Goal: Transaction & Acquisition: Book appointment/travel/reservation

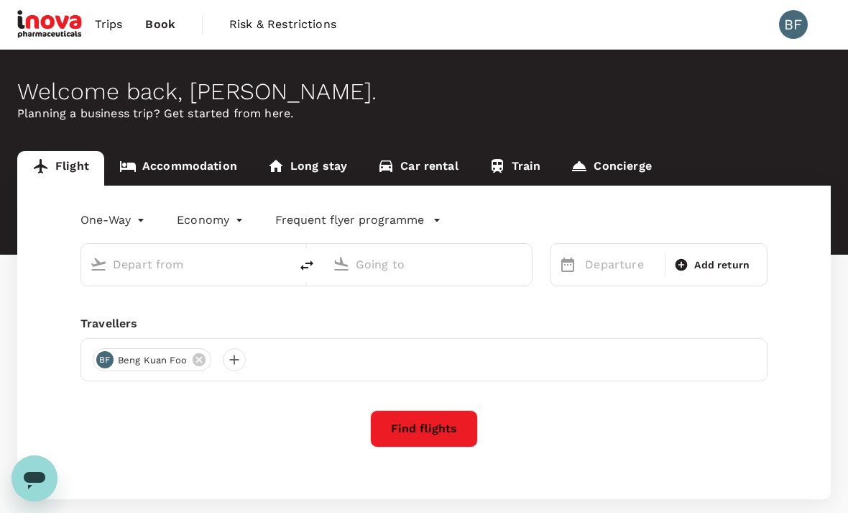
click at [188, 172] on link "Accommodation" at bounding box center [178, 168] width 148 height 35
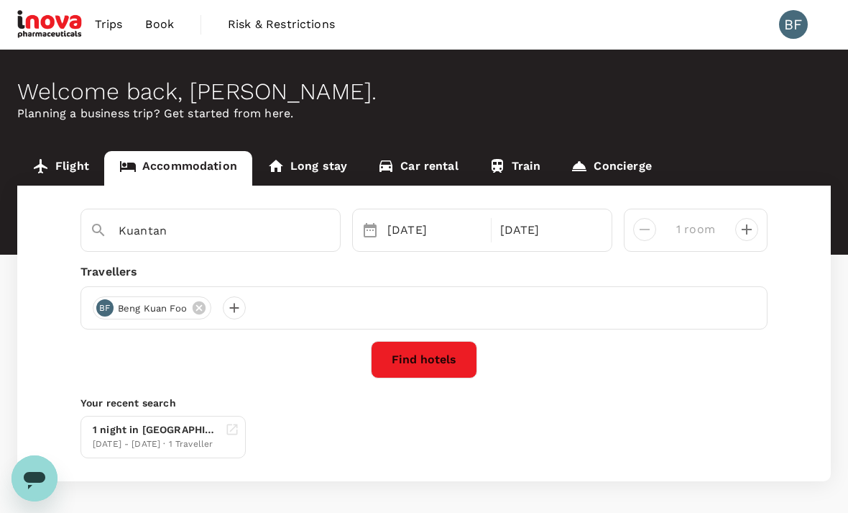
click at [173, 241] on input "Kuantan" at bounding box center [205, 230] width 173 height 22
type input "Kuala Terengganu"
click at [422, 228] on div "07 Sep" at bounding box center [435, 230] width 106 height 29
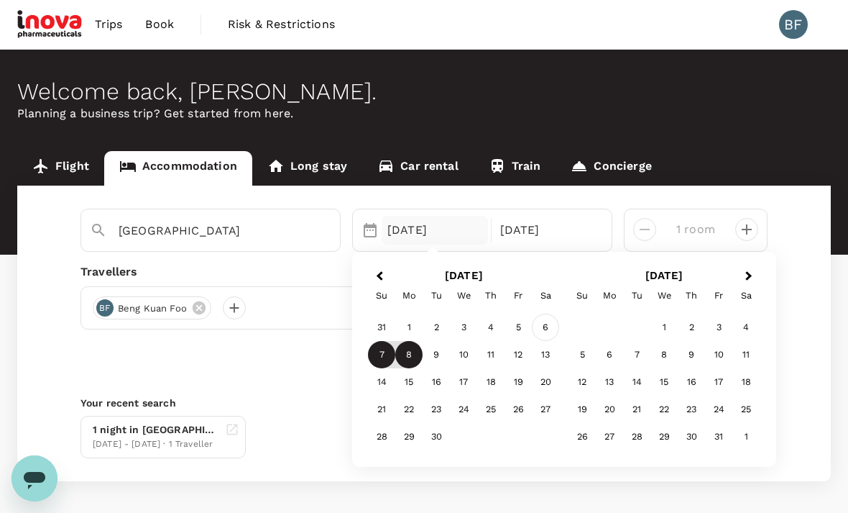
click at [550, 325] on div "6" at bounding box center [545, 327] width 27 height 27
click at [148, 346] on div "Find hotels" at bounding box center [424, 359] width 687 height 37
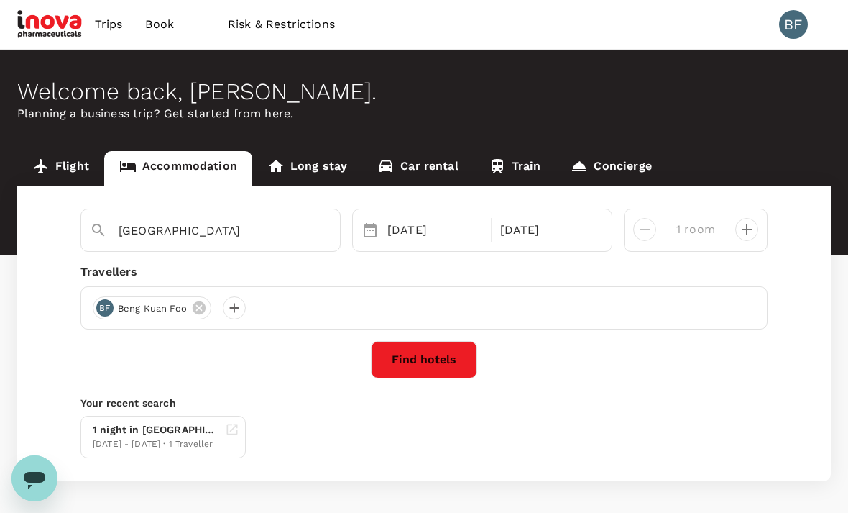
click at [439, 354] on button "Find hotels" at bounding box center [424, 359] width 106 height 37
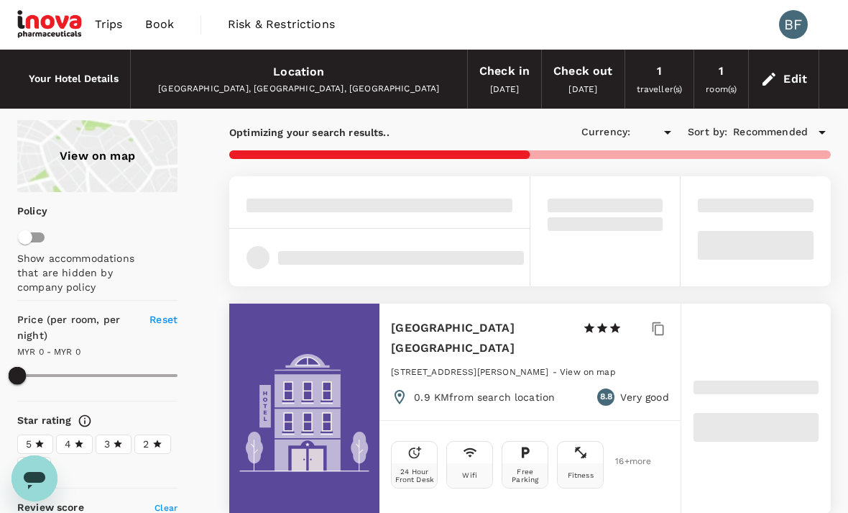
type input "330.37"
type input "MYR"
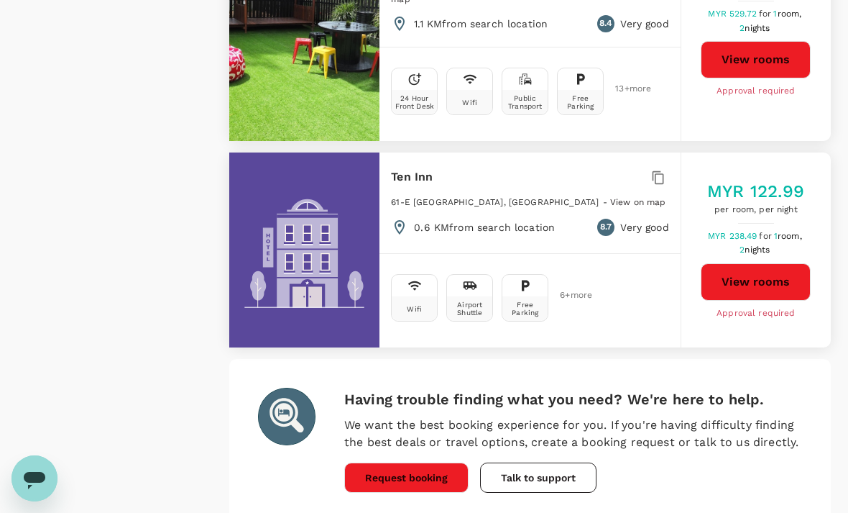
scroll to position [4177, 0]
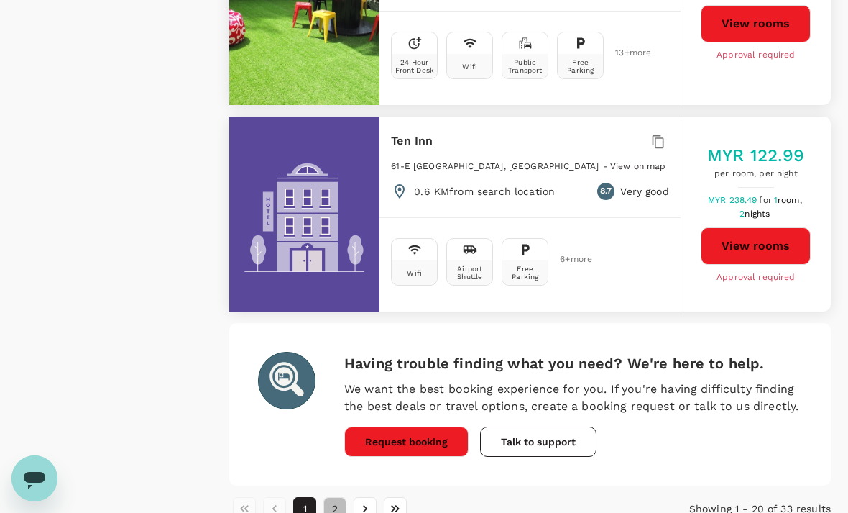
click at [334, 497] on button "2" at bounding box center [335, 508] width 23 height 23
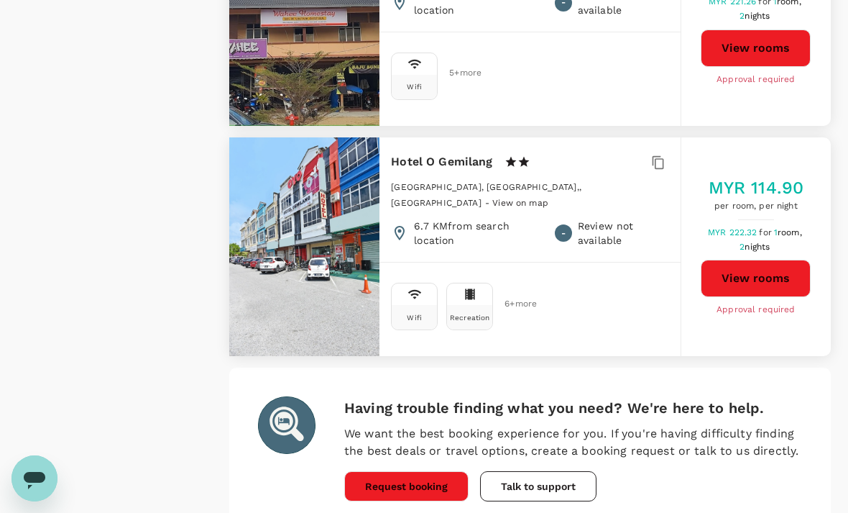
scroll to position [2717, 0]
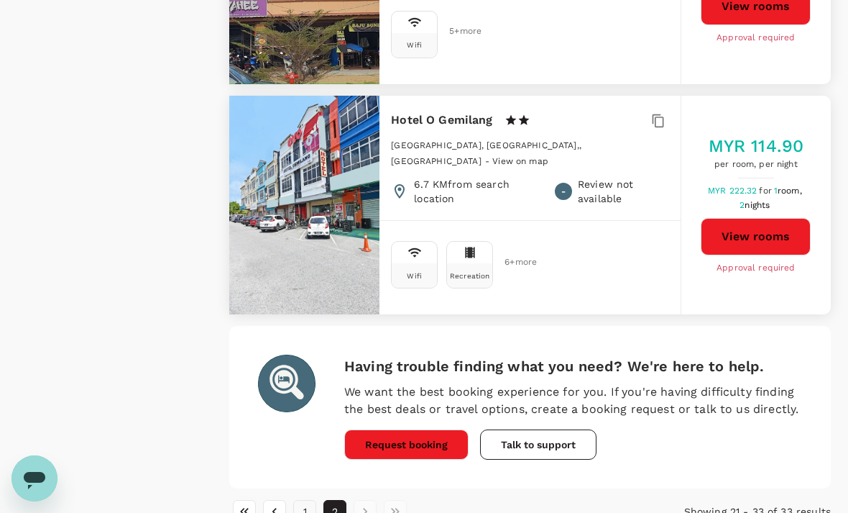
click at [304, 500] on button "1" at bounding box center [304, 511] width 23 height 23
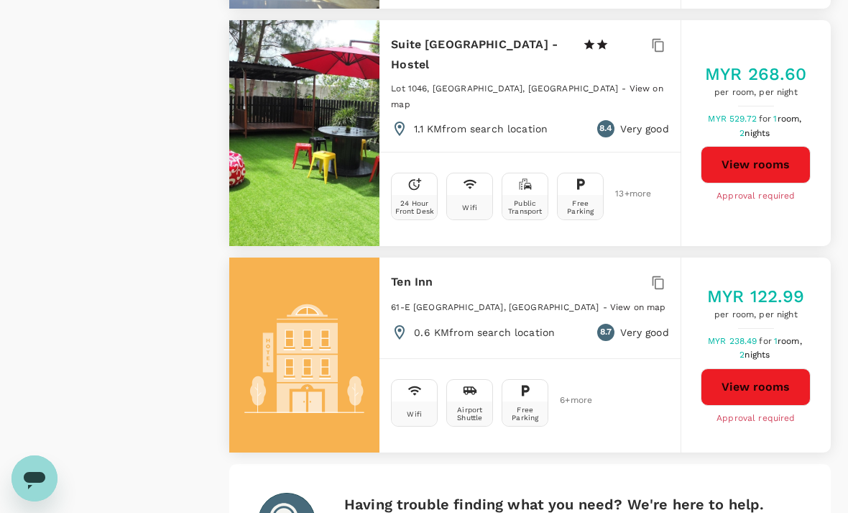
scroll to position [4177, 0]
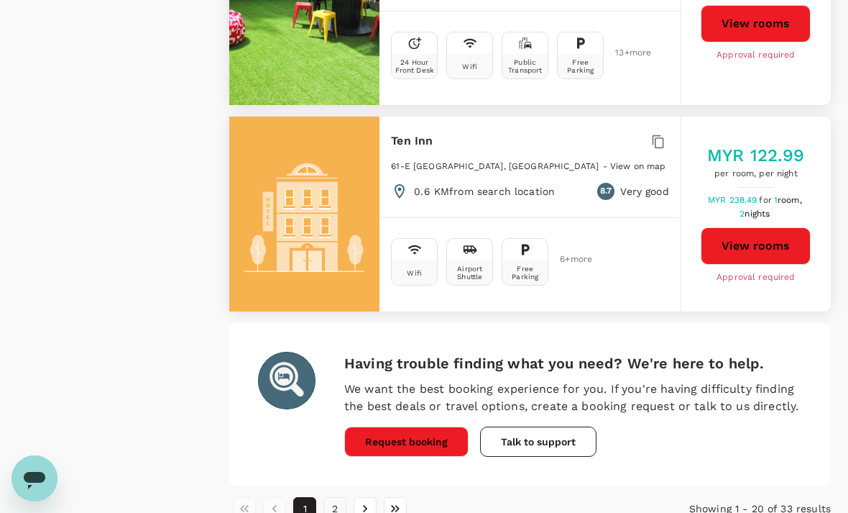
click at [336, 497] on button "2" at bounding box center [335, 508] width 23 height 23
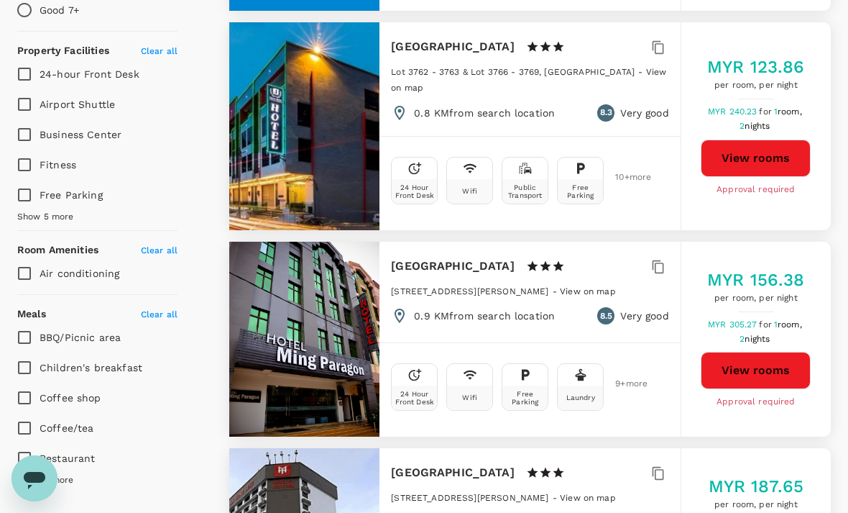
scroll to position [0, 0]
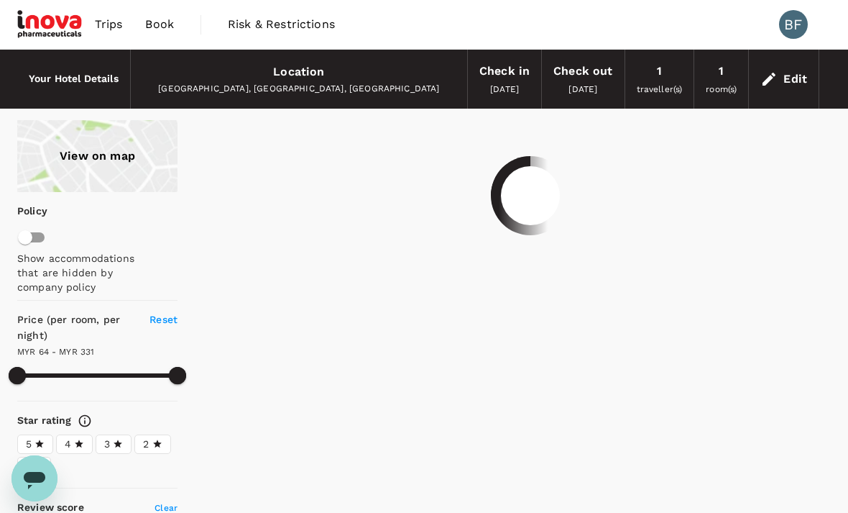
type input "330.37"
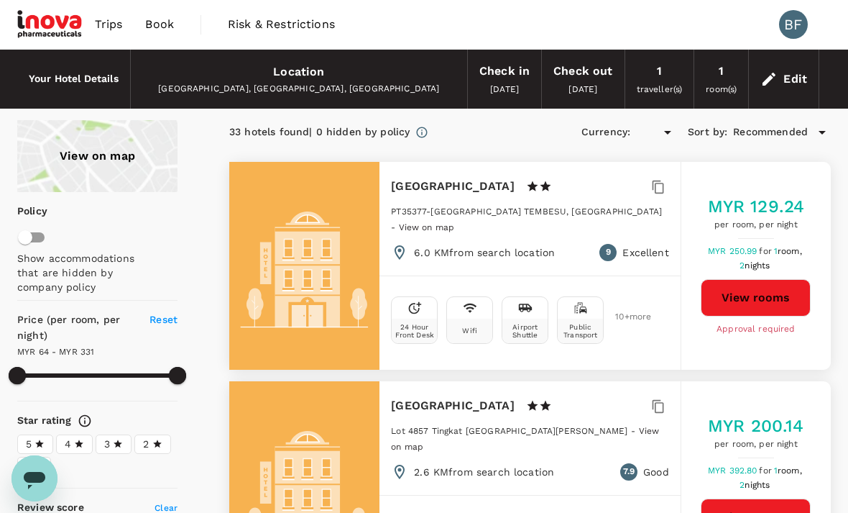
type input "MYR"
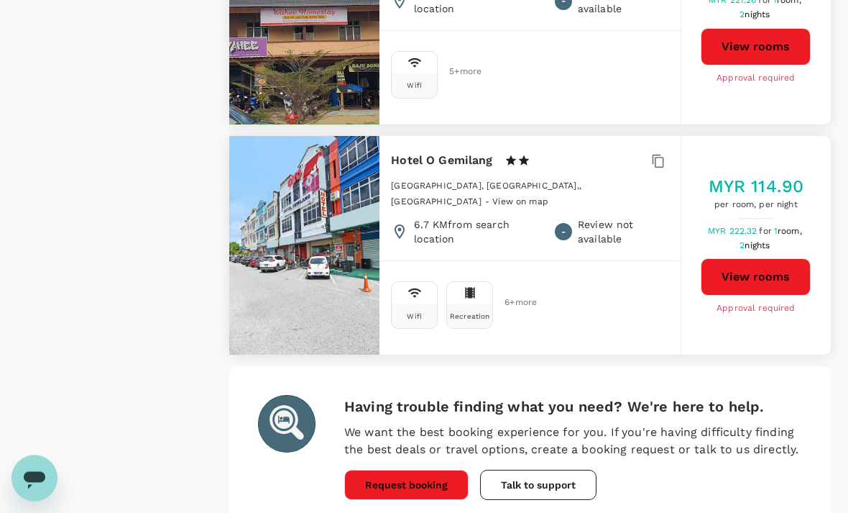
scroll to position [2717, 0]
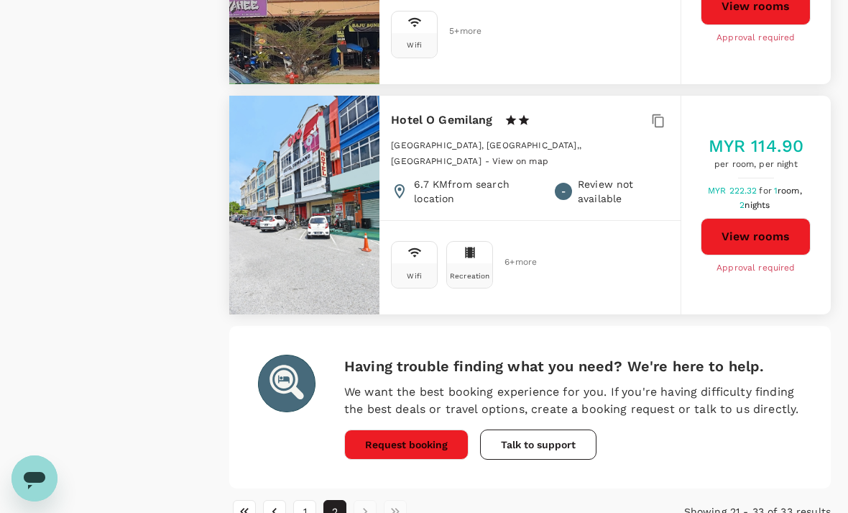
click at [366, 500] on li "pagination navigation" at bounding box center [365, 511] width 30 height 23
click at [313, 500] on button "1" at bounding box center [304, 511] width 23 height 23
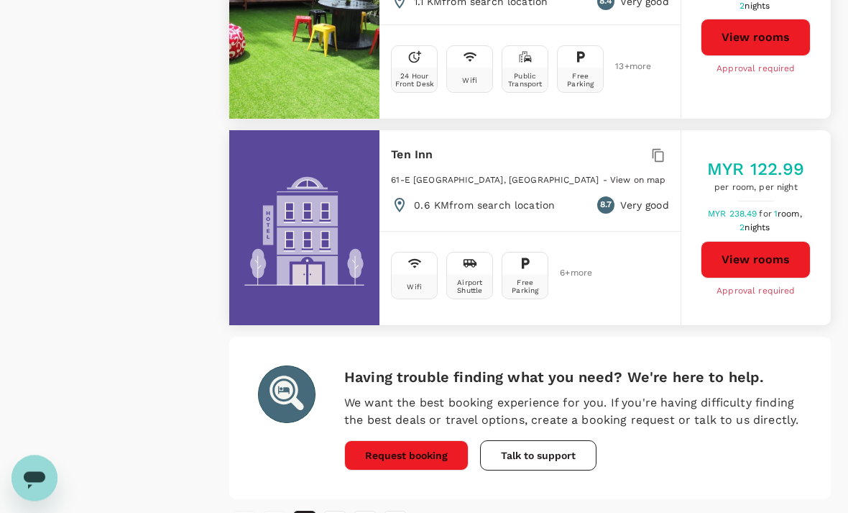
scroll to position [4177, 0]
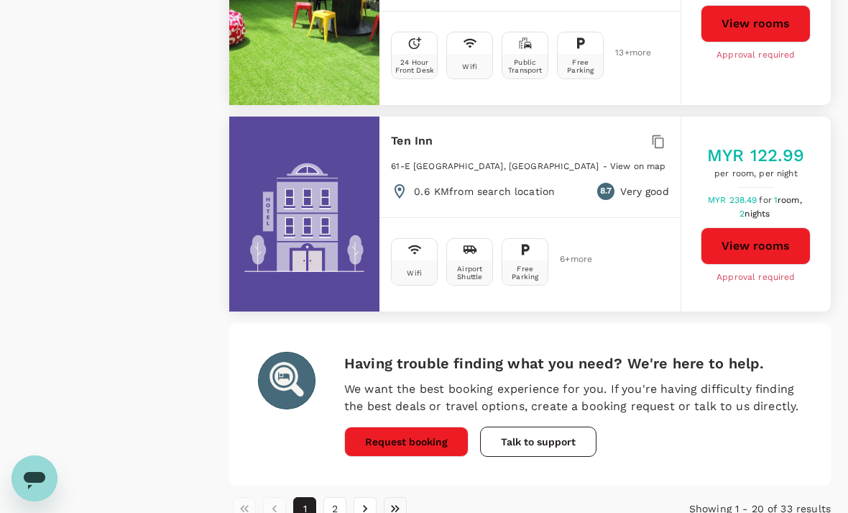
click at [405, 497] on button "Go to last page" at bounding box center [395, 508] width 23 height 23
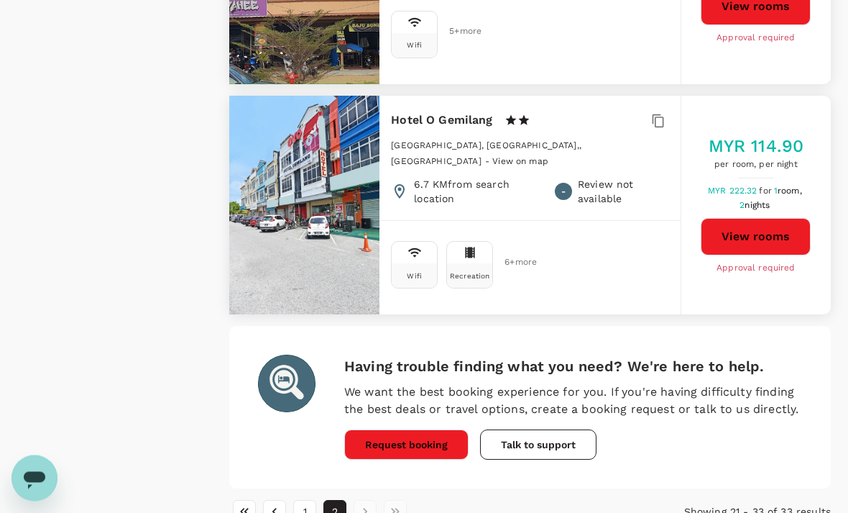
scroll to position [2717, 0]
click at [373, 500] on li "pagination navigation" at bounding box center [365, 511] width 30 height 23
click at [398, 500] on li "pagination navigation" at bounding box center [395, 511] width 30 height 23
click at [245, 504] on icon "Go to first page" at bounding box center [244, 511] width 14 height 14
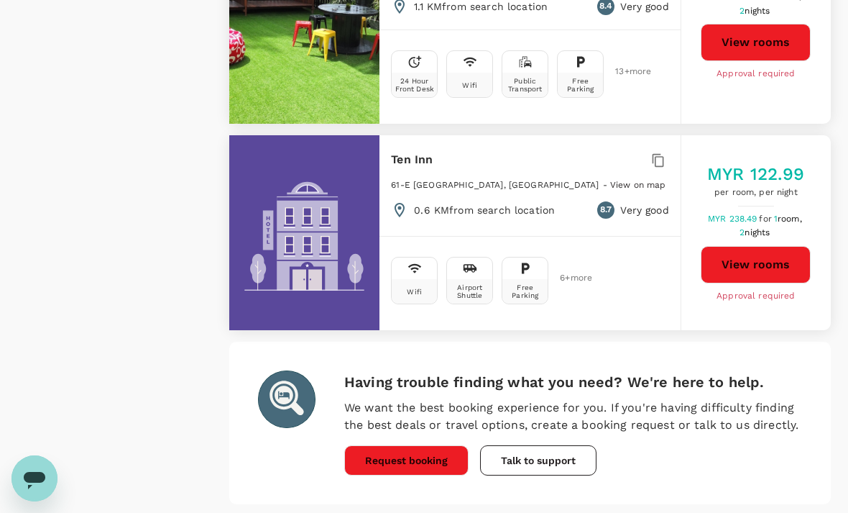
scroll to position [4177, 0]
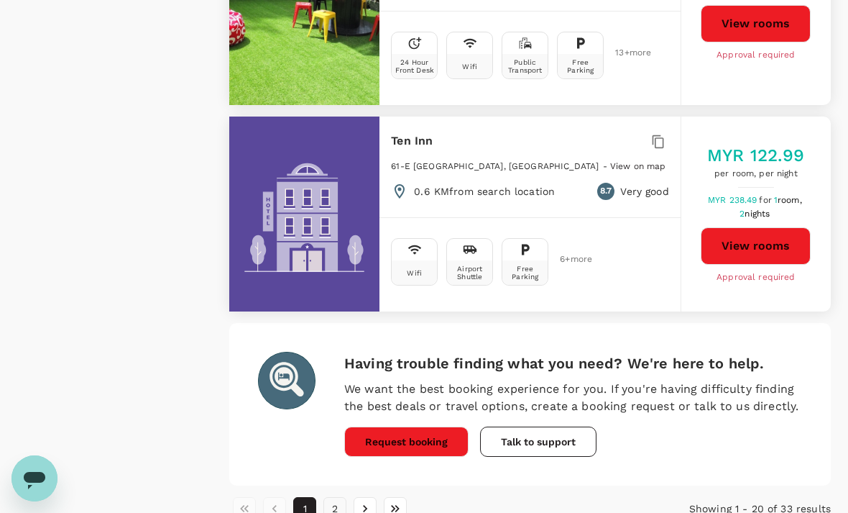
click at [338, 497] on button "2" at bounding box center [335, 508] width 23 height 23
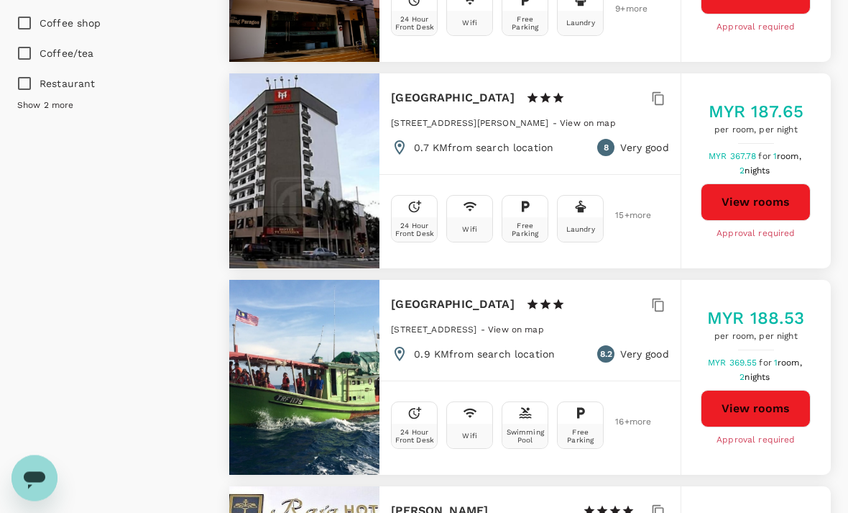
scroll to position [0, 0]
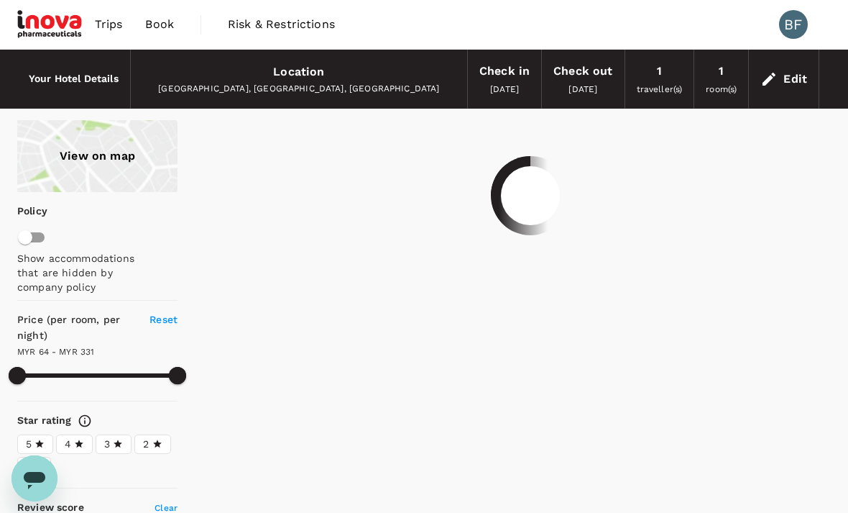
type input "330.37"
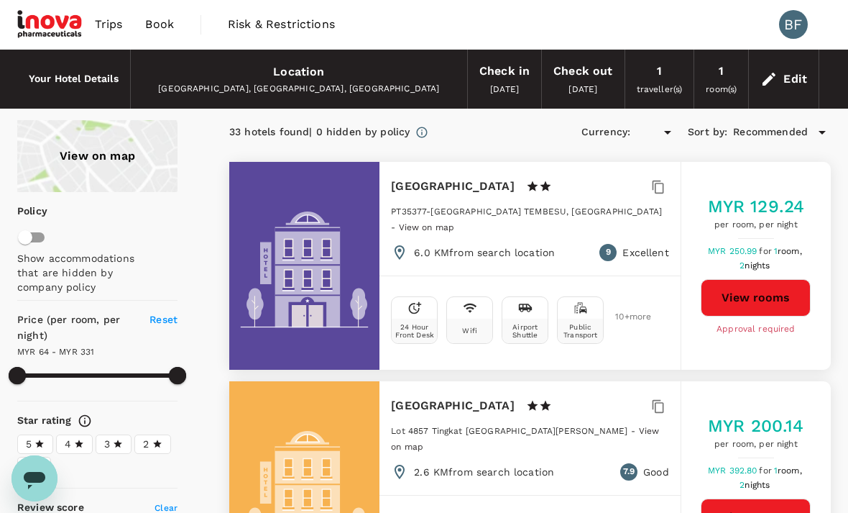
type input "MYR"
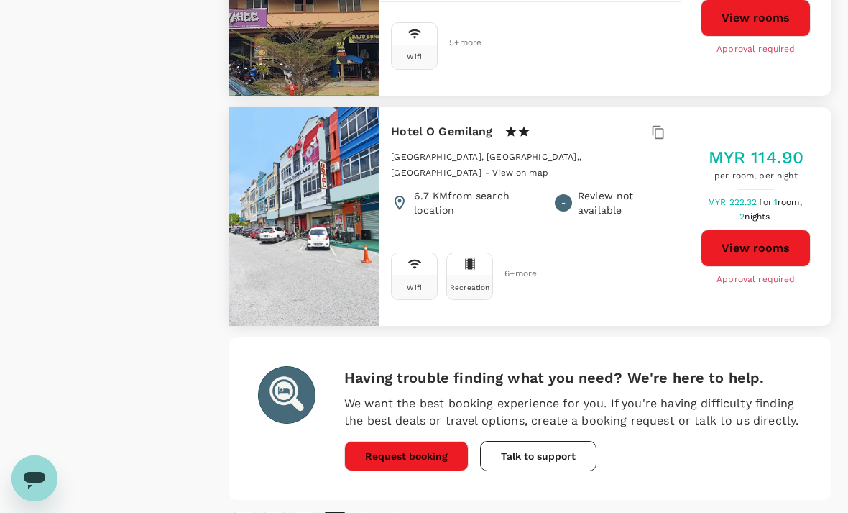
scroll to position [2717, 0]
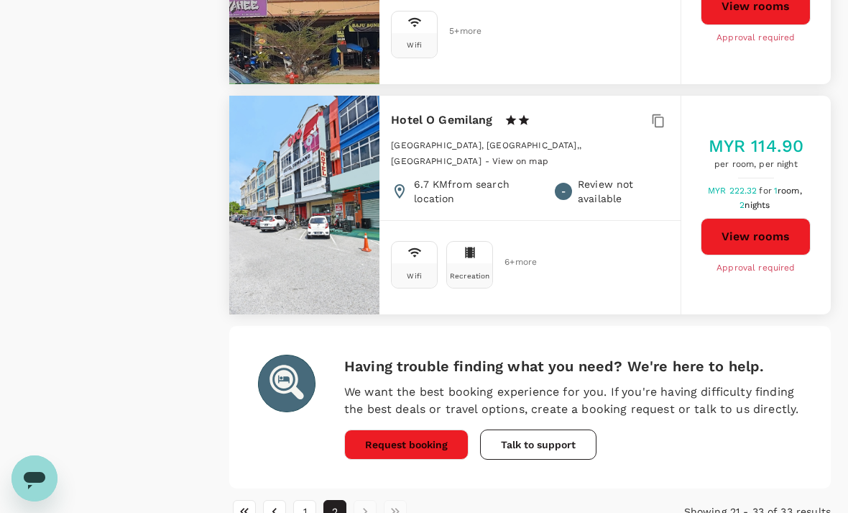
click at [364, 500] on li "pagination navigation" at bounding box center [365, 511] width 30 height 23
click at [339, 500] on button "2" at bounding box center [335, 511] width 23 height 23
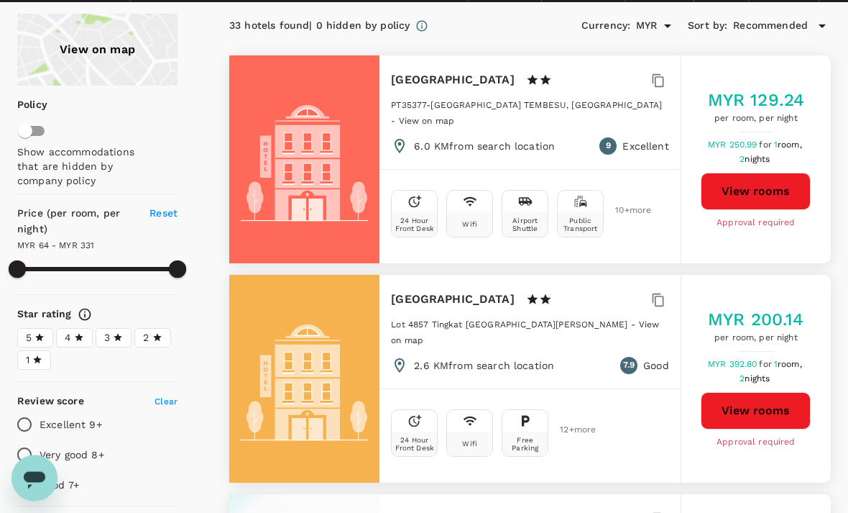
scroll to position [0, 0]
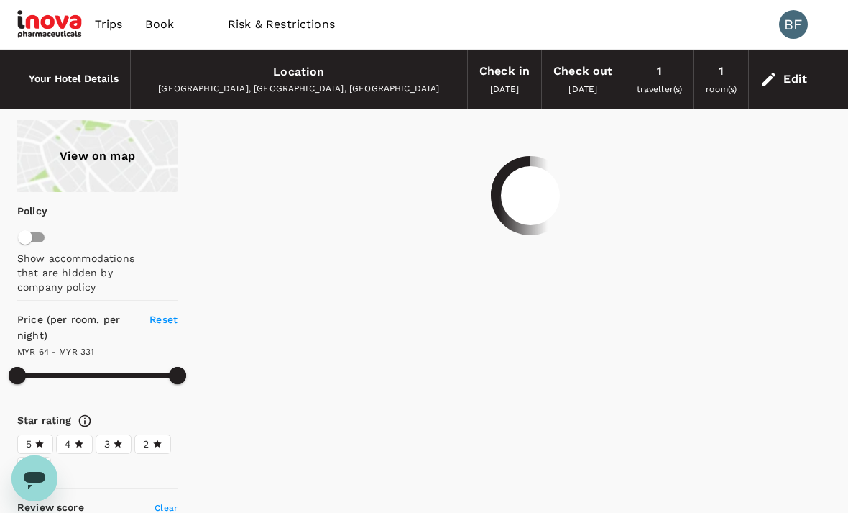
type input "330.37"
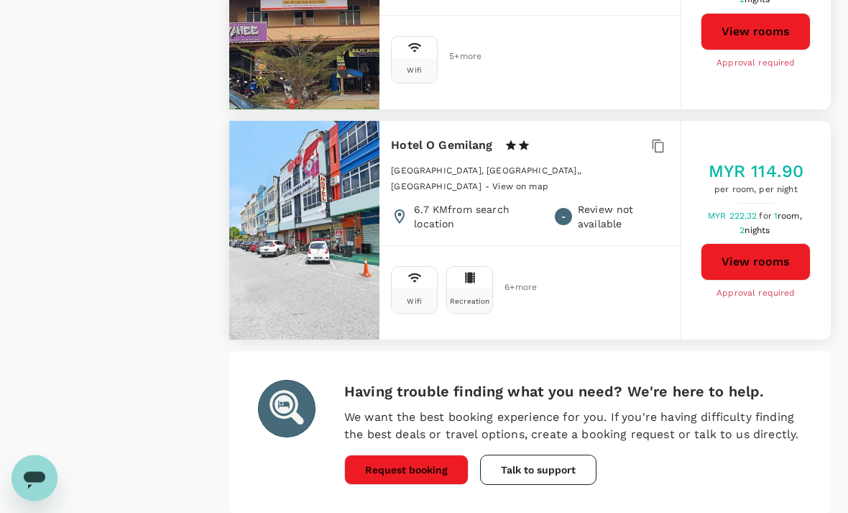
scroll to position [2692, 0]
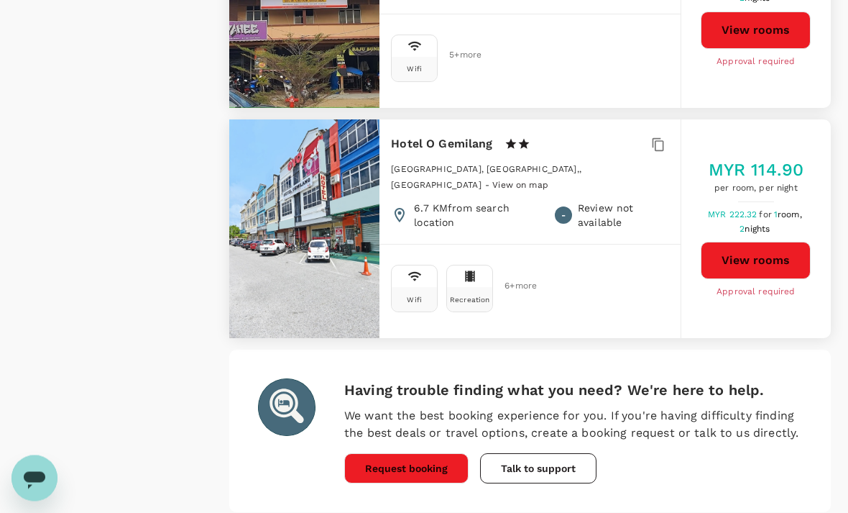
click at [549, 454] on button "Talk to support" at bounding box center [538, 469] width 116 height 30
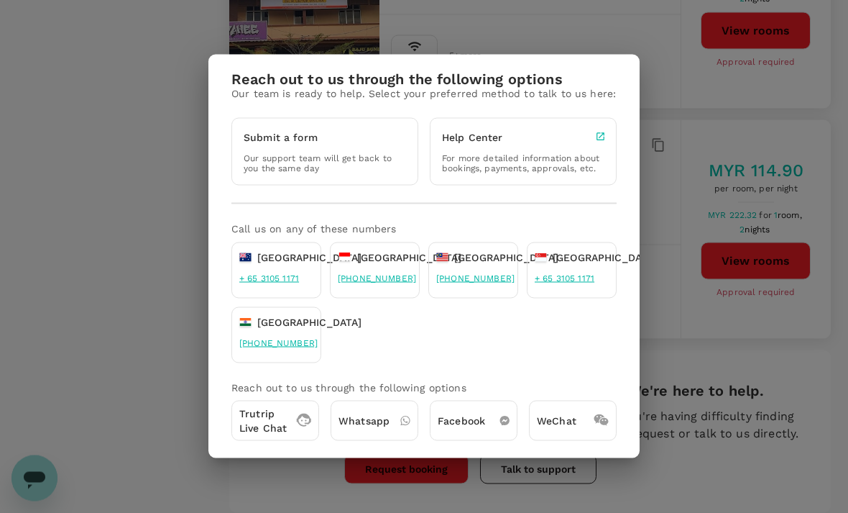
scroll to position [2693, 0]
click at [482, 283] on link "+60 3 2774 4054" at bounding box center [475, 278] width 78 height 10
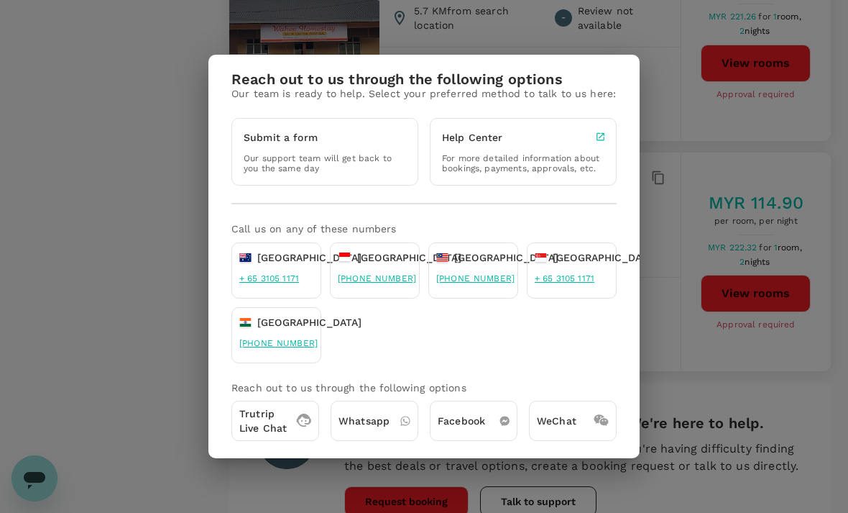
click at [383, 428] on p "Whatsapp" at bounding box center [364, 420] width 51 height 14
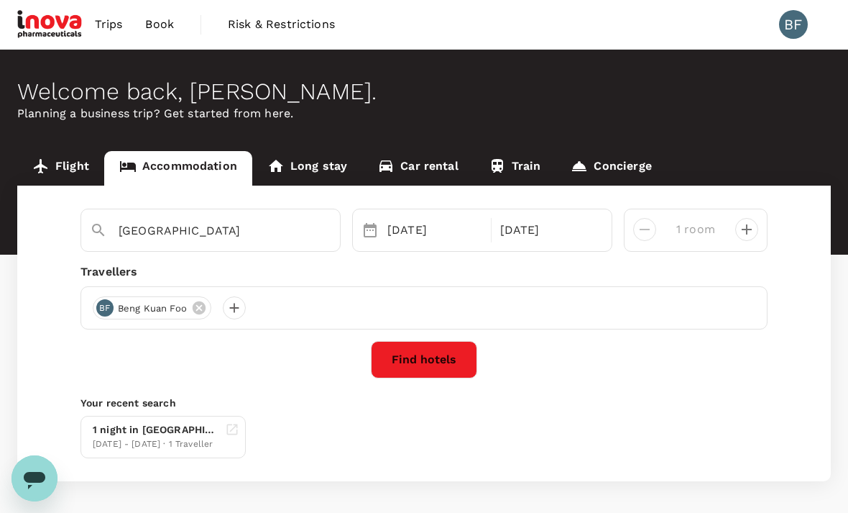
click at [431, 352] on button "Find hotels" at bounding box center [424, 359] width 106 height 37
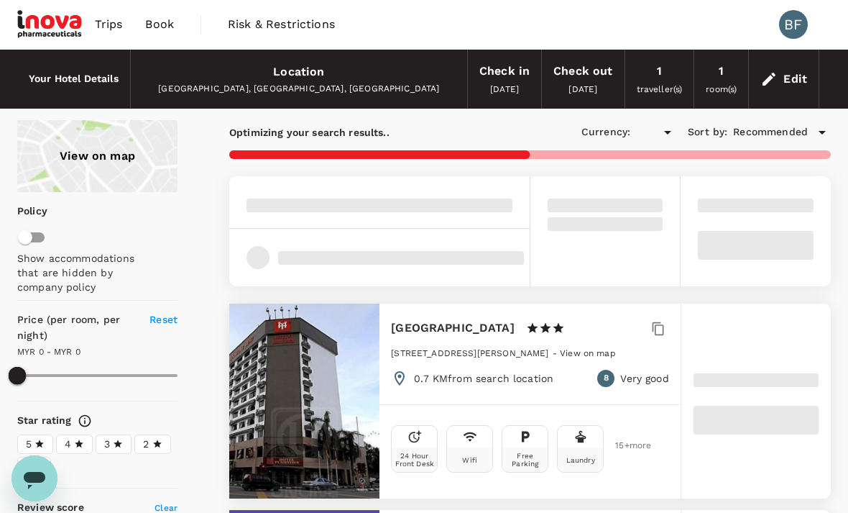
type input "330.37"
type input "MYR"
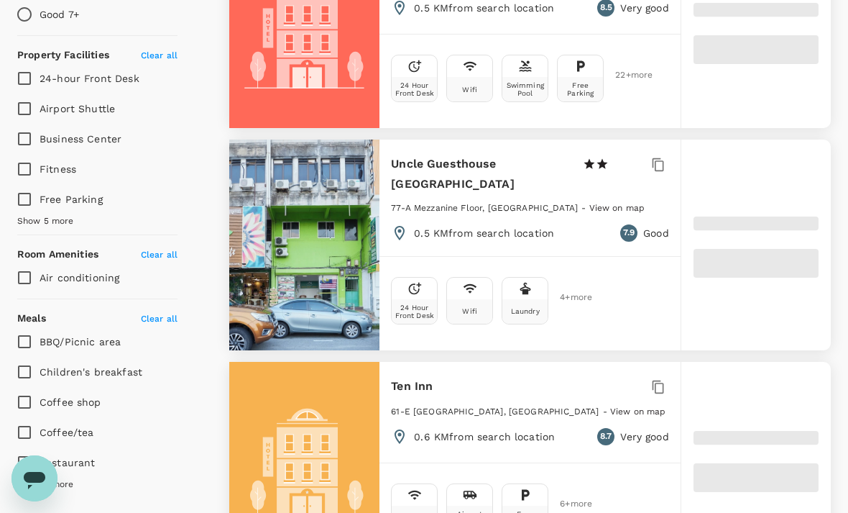
type input "330.37"
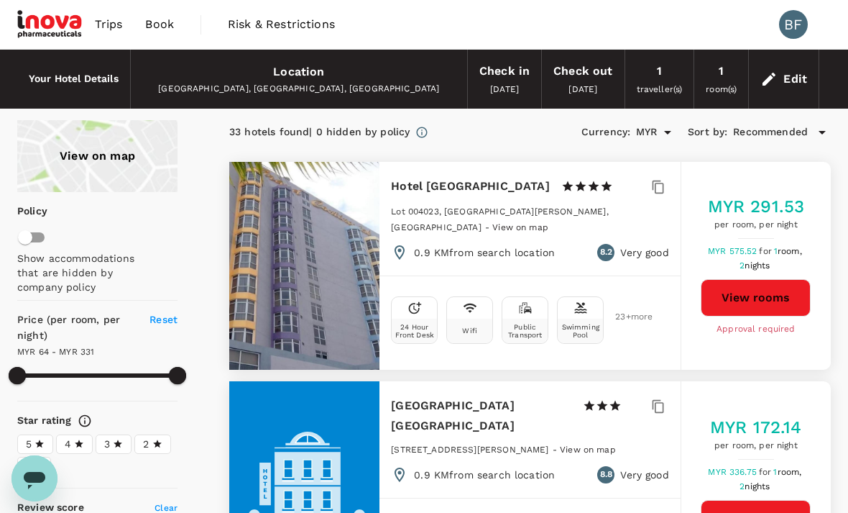
click at [530, 72] on div "Check in 06 Sep 2025" at bounding box center [504, 79] width 73 height 59
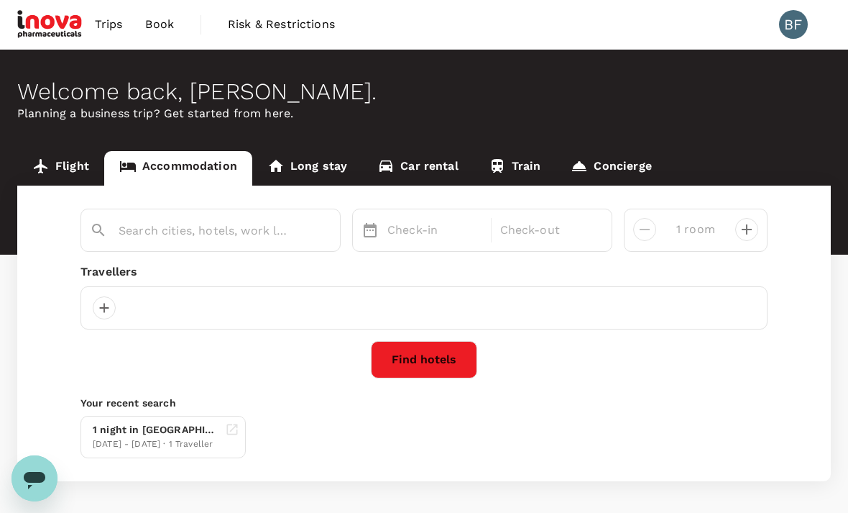
type input "Kuala Terengganu"
click at [486, 234] on div "06 Sep" at bounding box center [435, 230] width 106 height 29
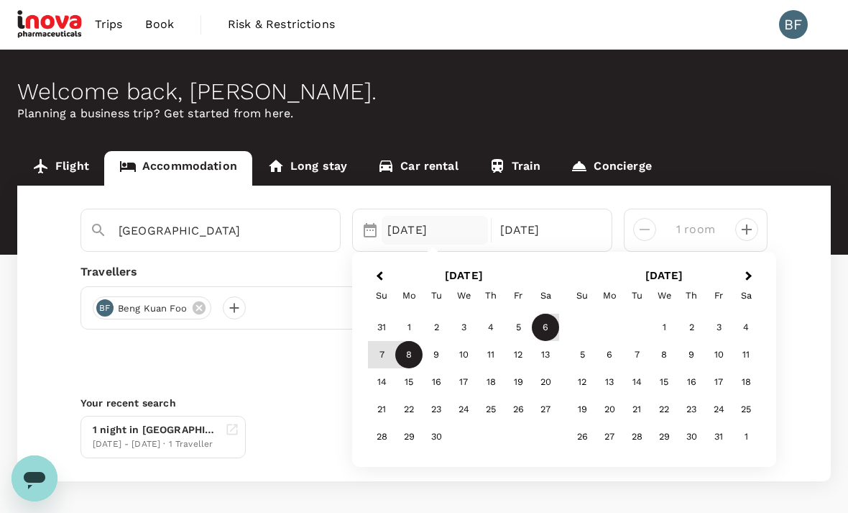
click at [386, 356] on div "7" at bounding box center [381, 354] width 27 height 27
click at [547, 323] on div "6" at bounding box center [545, 327] width 27 height 27
click at [430, 234] on div "07 Sep" at bounding box center [435, 230] width 106 height 29
click at [404, 219] on div "07 Sep" at bounding box center [435, 230] width 106 height 29
click at [548, 326] on div "6" at bounding box center [545, 327] width 27 height 27
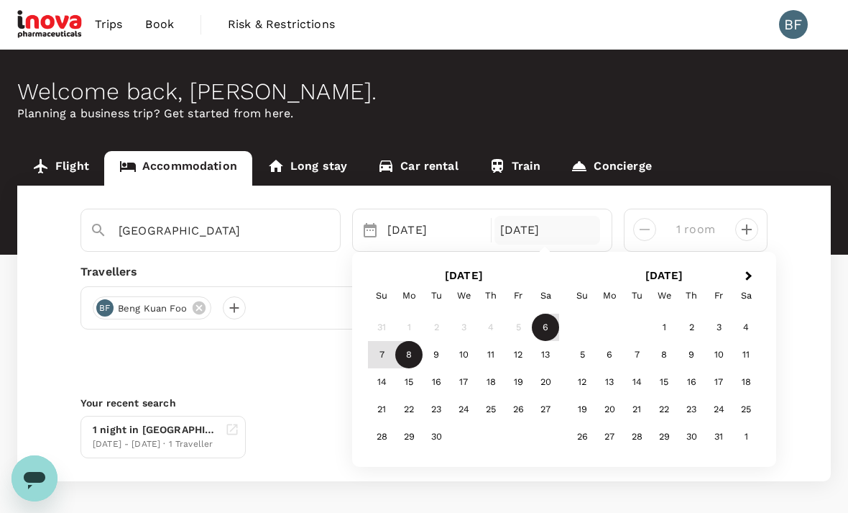
click at [382, 347] on div "7" at bounding box center [381, 354] width 27 height 27
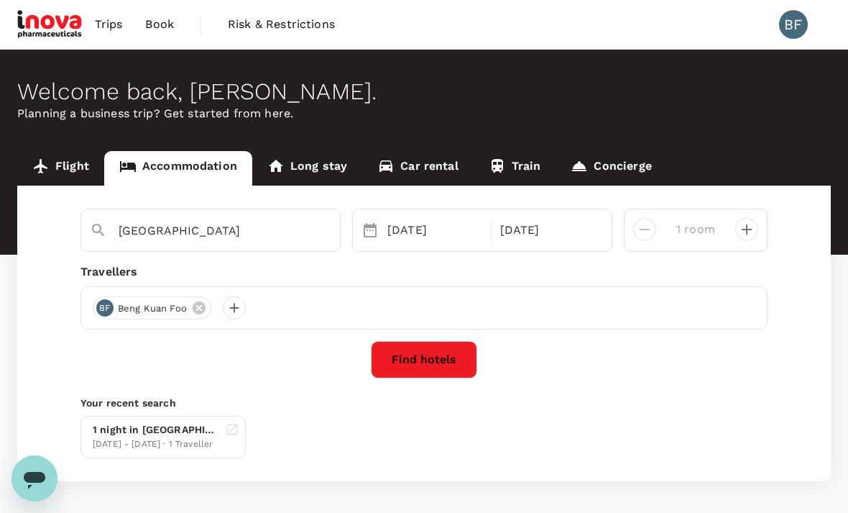
click at [435, 359] on button "Find hotels" at bounding box center [424, 359] width 106 height 37
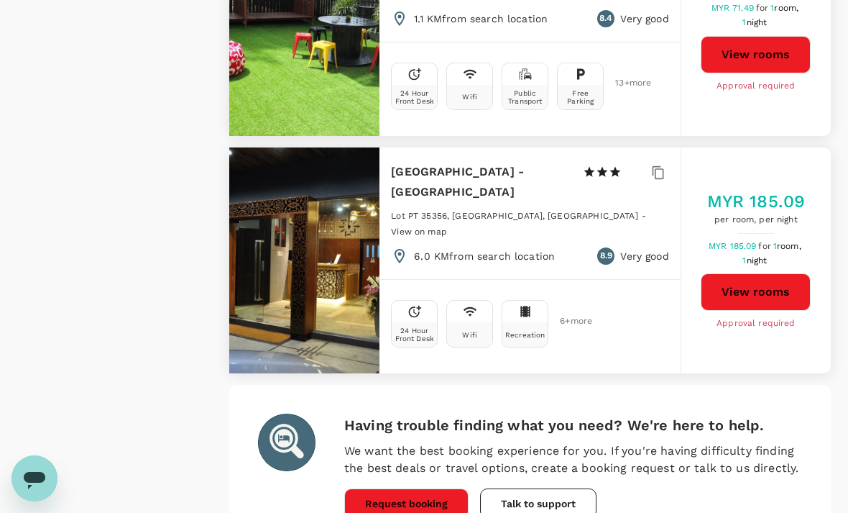
scroll to position [4177, 0]
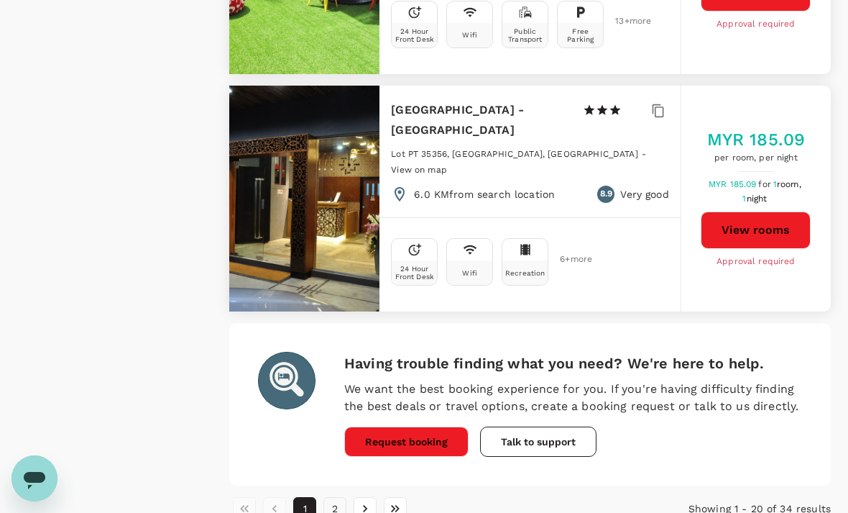
click at [343, 497] on button "2" at bounding box center [335, 508] width 23 height 23
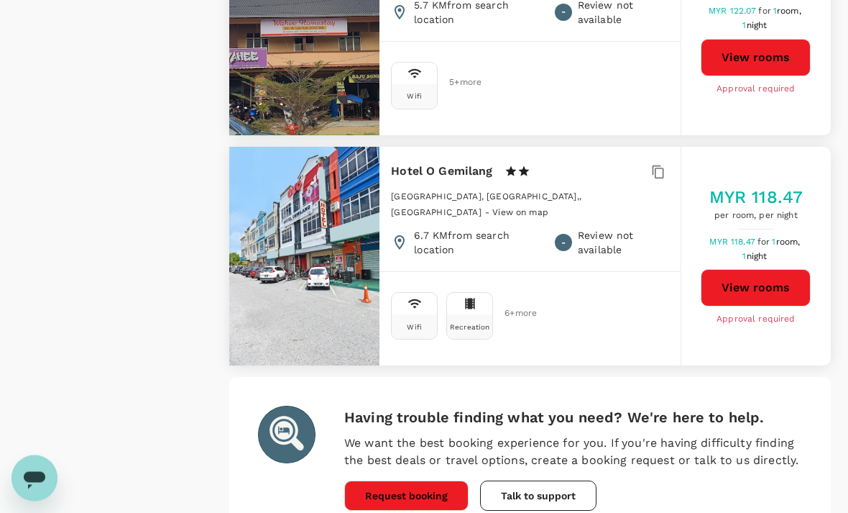
scroll to position [2923, 0]
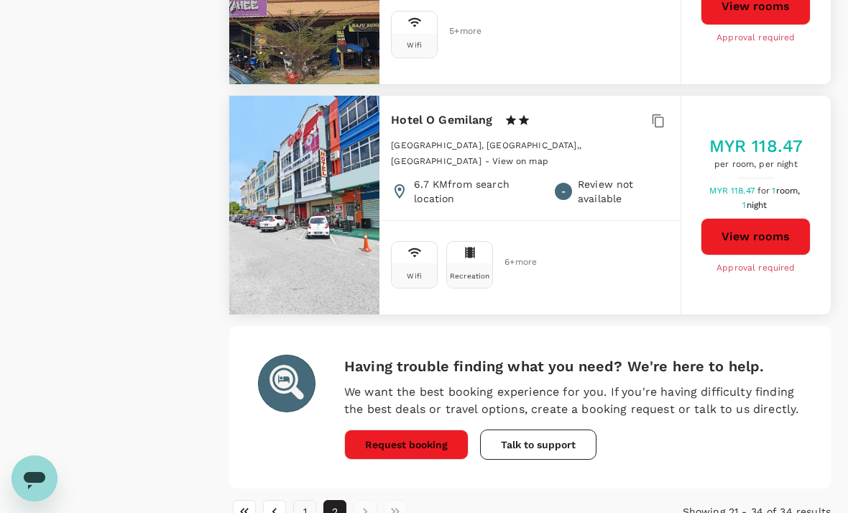
click at [304, 500] on button "1" at bounding box center [304, 511] width 23 height 23
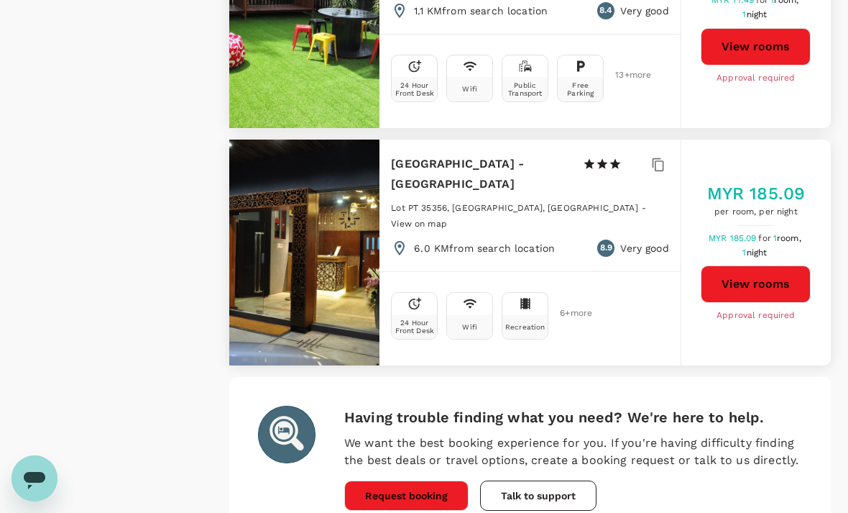
scroll to position [4177, 0]
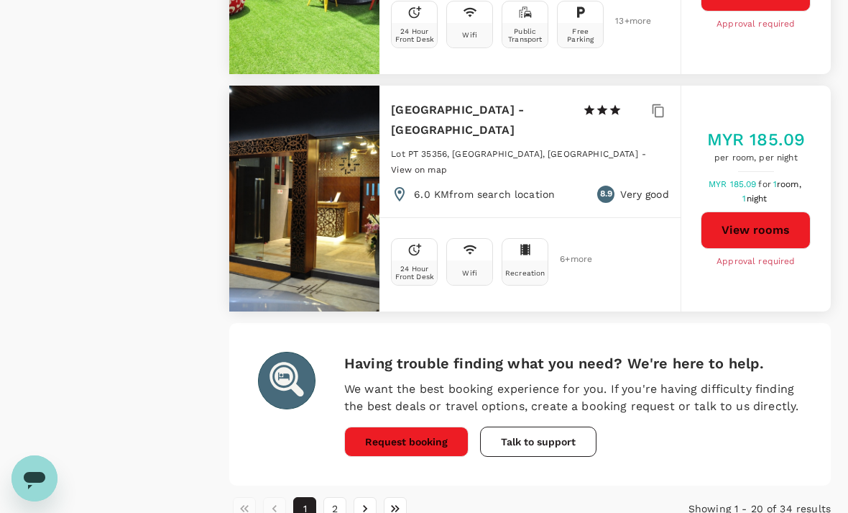
click at [315, 497] on button "1" at bounding box center [304, 508] width 23 height 23
click at [337, 497] on button "2" at bounding box center [335, 508] width 23 height 23
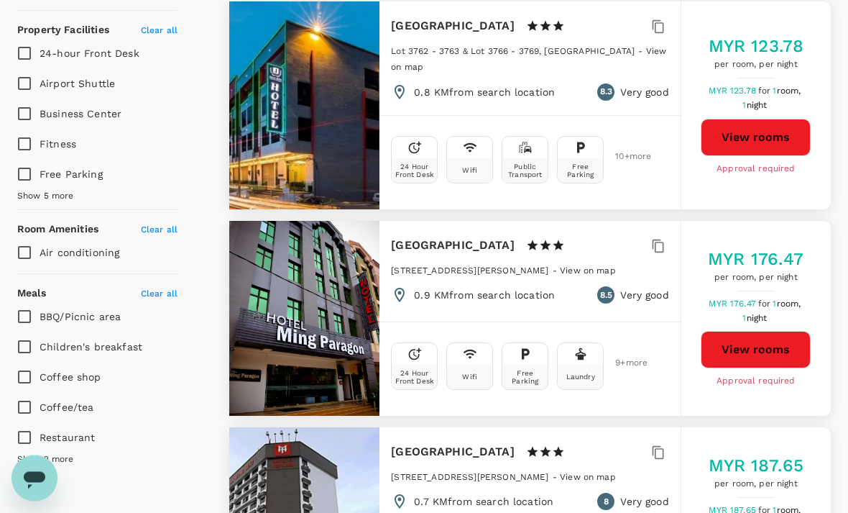
scroll to position [0, 0]
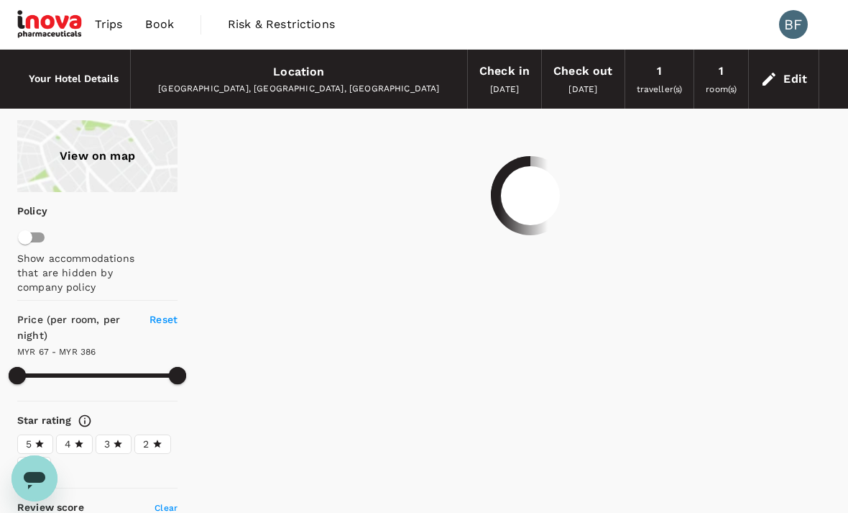
type input "385.21"
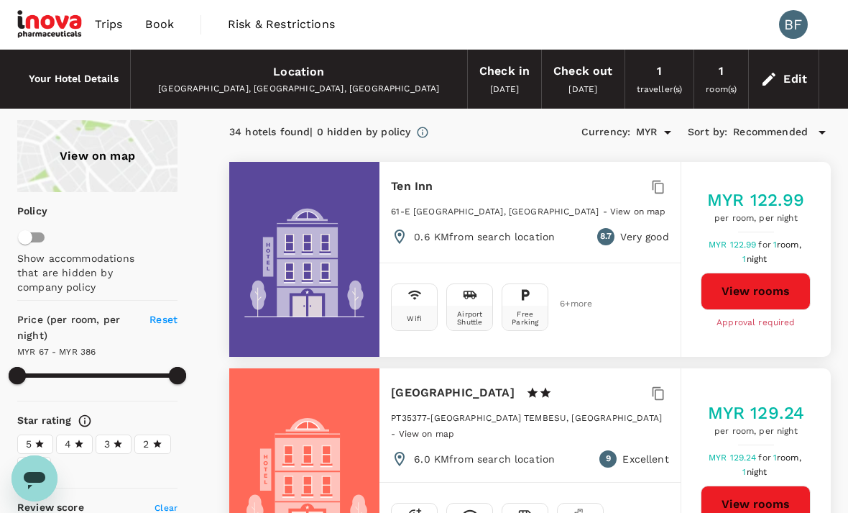
click at [502, 76] on div "Check in" at bounding box center [504, 71] width 50 height 20
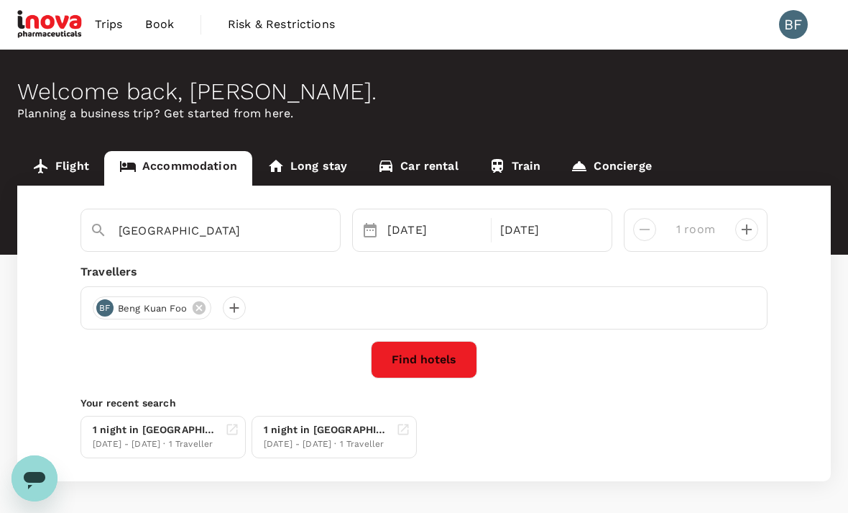
type input "Arena Boutique Hotel Kuala Terengganu"
click at [429, 231] on div "06 Sep" at bounding box center [435, 230] width 106 height 29
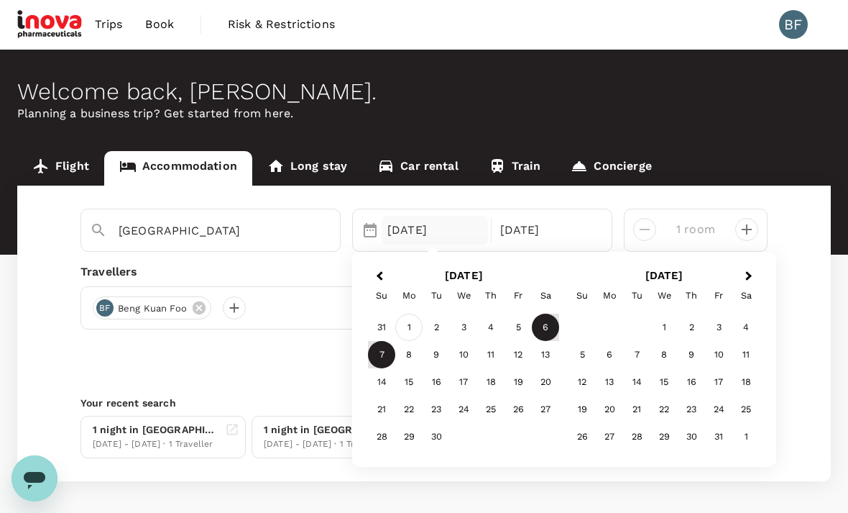
click at [410, 321] on div "1" at bounding box center [408, 327] width 27 height 27
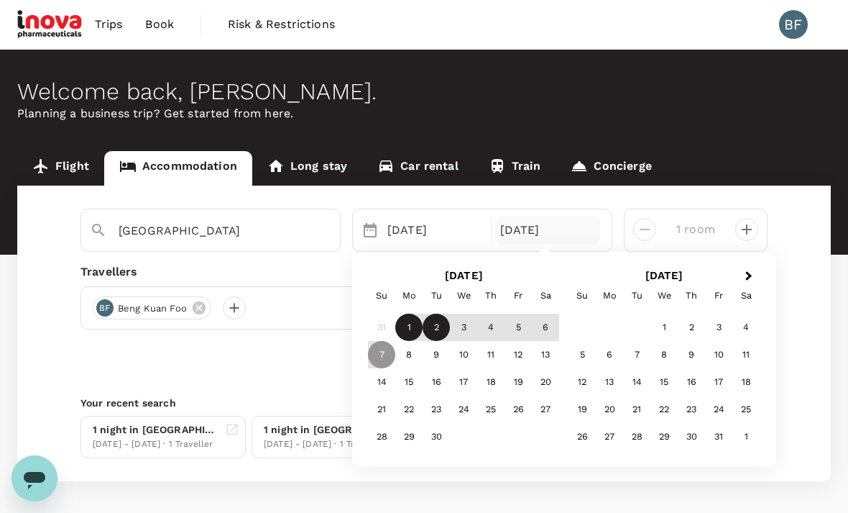
click at [436, 326] on div "2" at bounding box center [436, 327] width 27 height 27
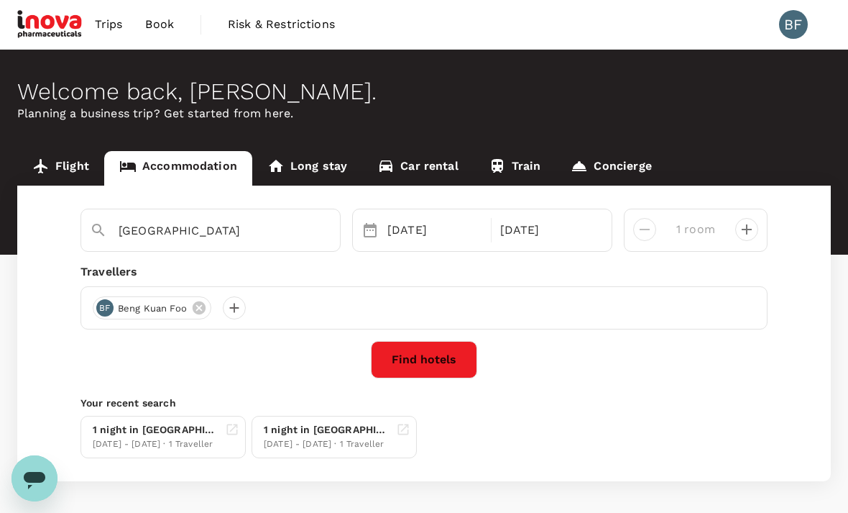
click at [438, 357] on button "Find hotels" at bounding box center [424, 359] width 106 height 37
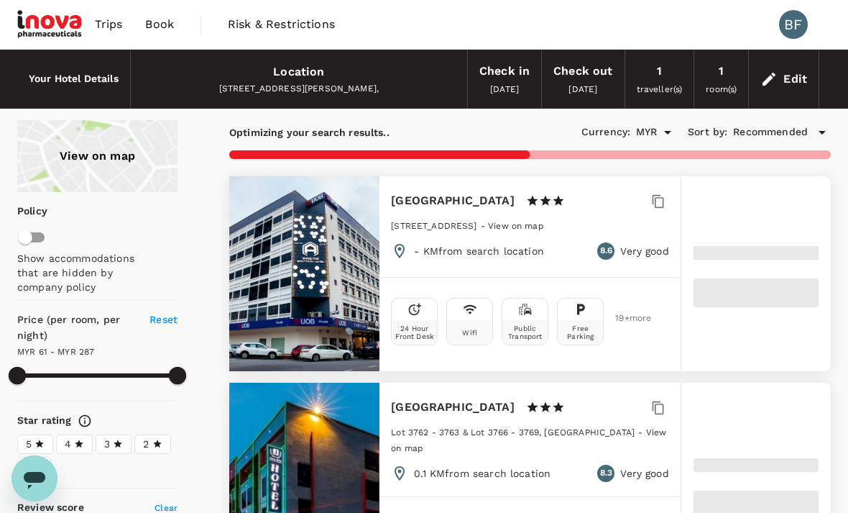
type input "286.73"
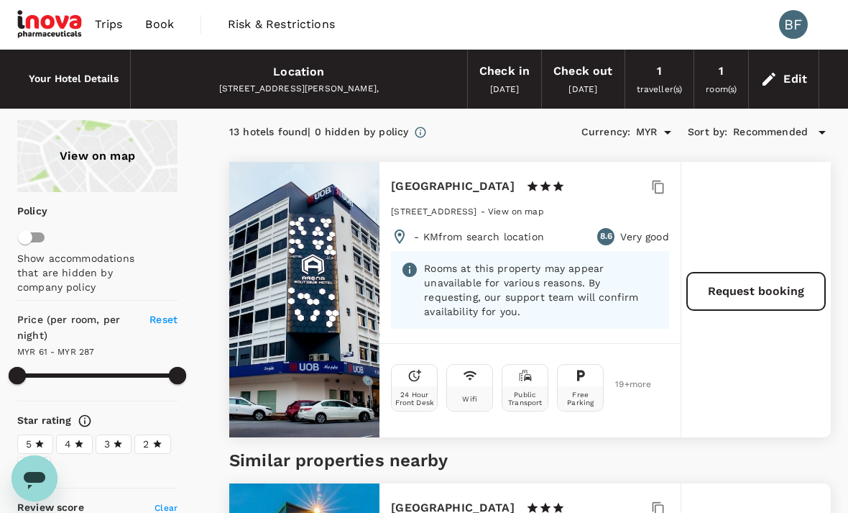
click at [500, 84] on span "01 Sep 2025" at bounding box center [504, 89] width 29 height 10
click at [518, 82] on div "01 Sep 2025" at bounding box center [504, 89] width 29 height 16
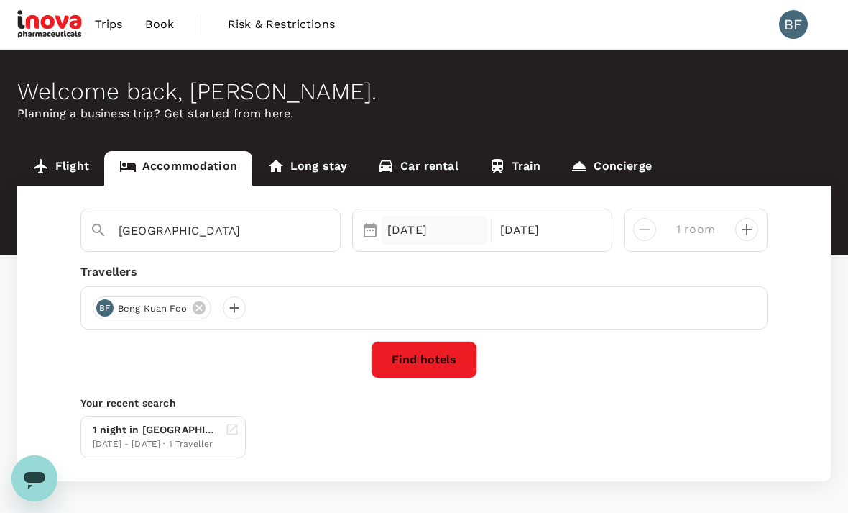
click at [416, 228] on div "01 Sep" at bounding box center [435, 230] width 106 height 29
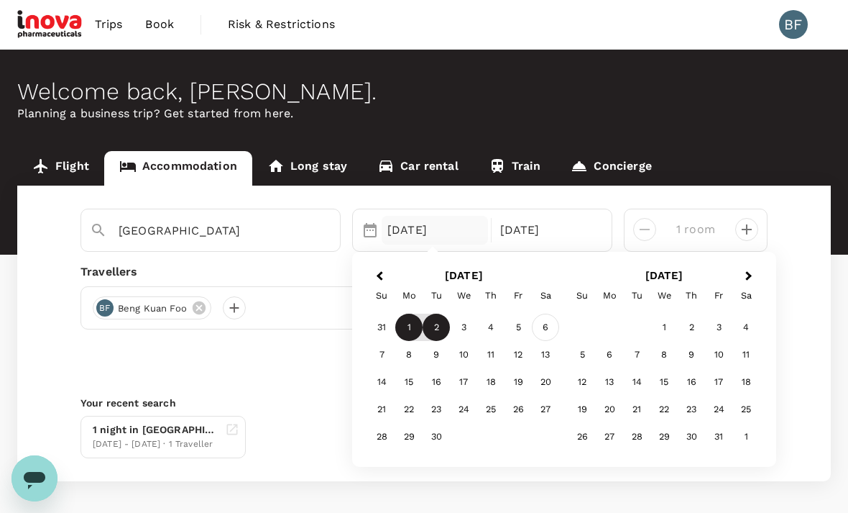
click at [544, 329] on div "6" at bounding box center [545, 327] width 27 height 27
click at [552, 231] on p "Check-out" at bounding box center [547, 229] width 95 height 17
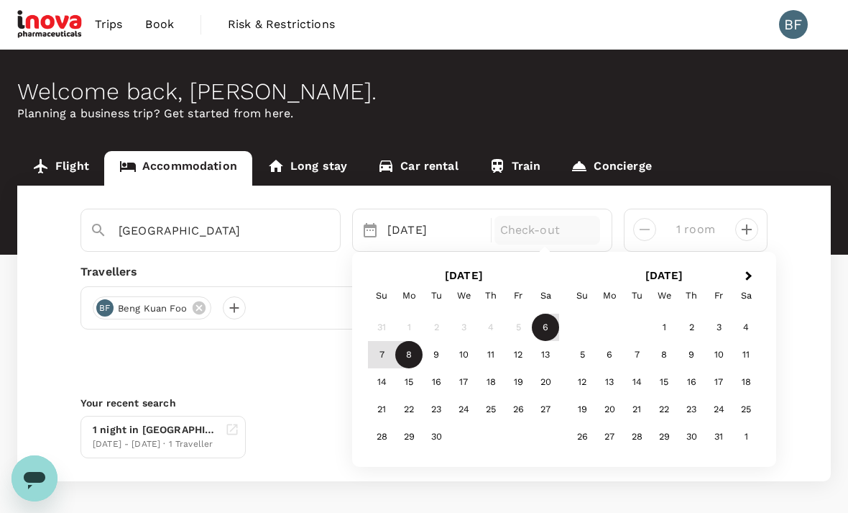
click at [412, 354] on div "8" at bounding box center [408, 354] width 27 height 27
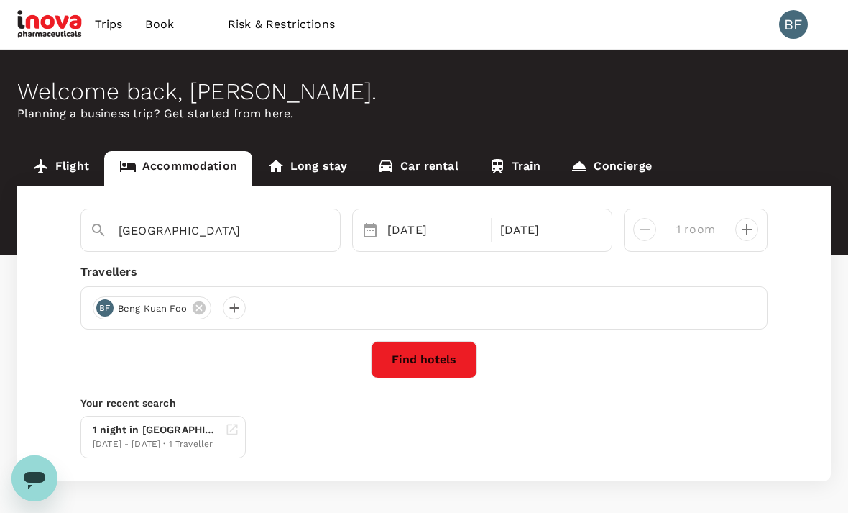
click at [435, 356] on button "Find hotels" at bounding box center [424, 359] width 106 height 37
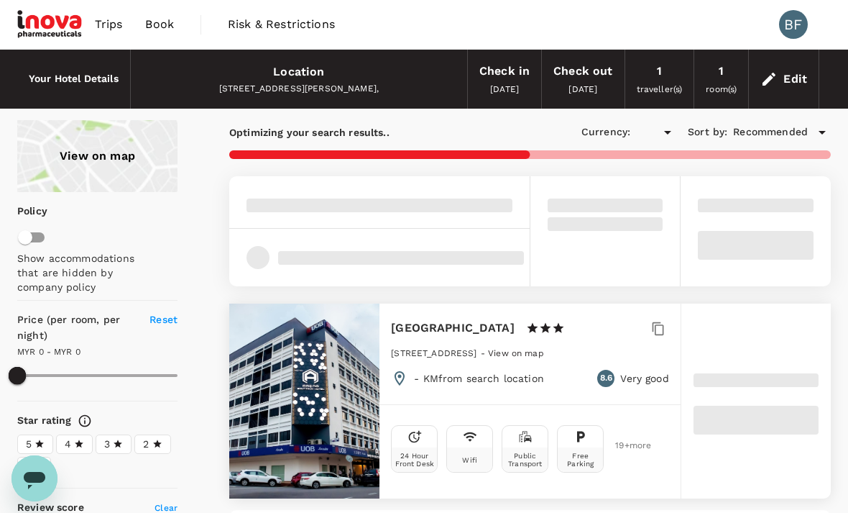
type input "MYR"
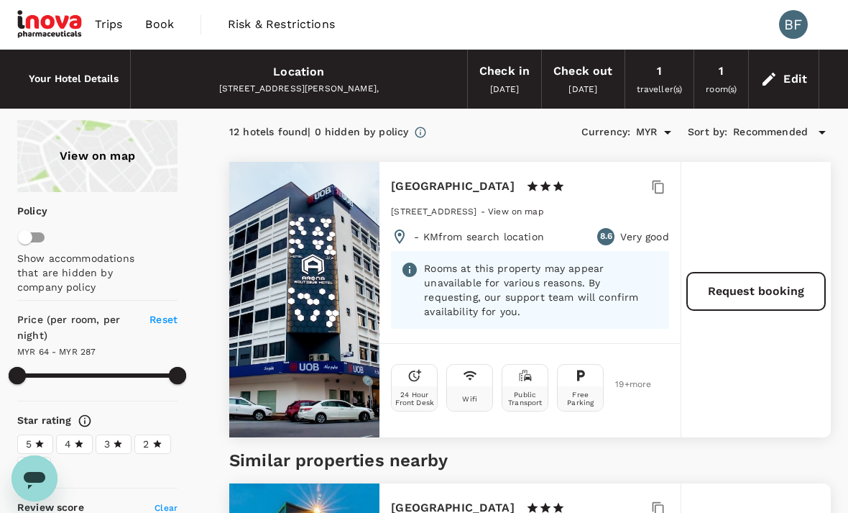
type input "286.37"
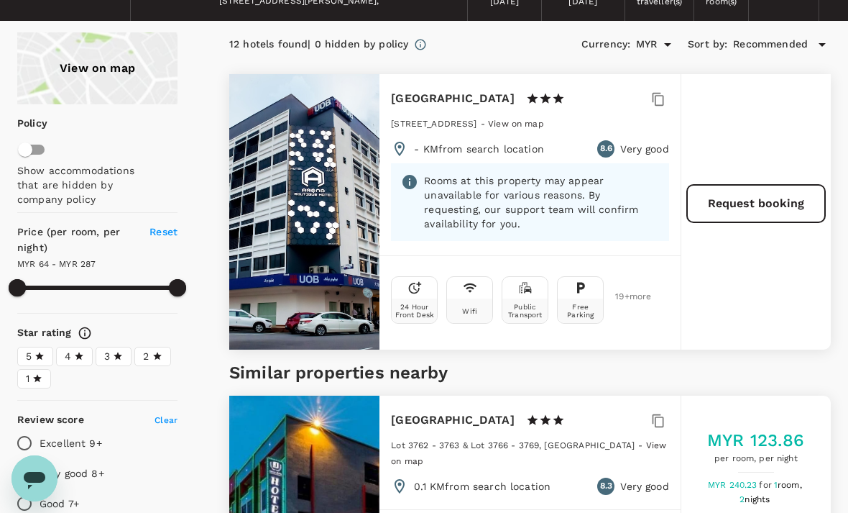
scroll to position [83, 0]
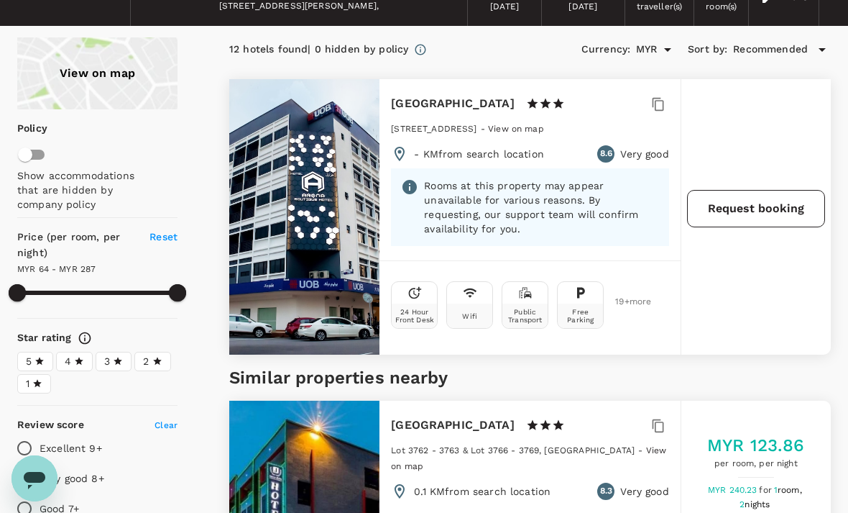
click at [757, 213] on button "Request booking" at bounding box center [756, 208] width 138 height 37
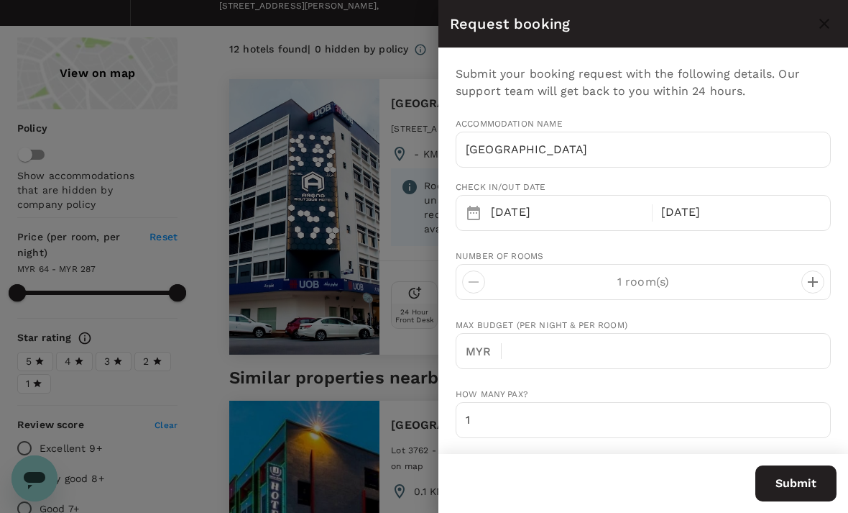
type input "60"
type input "129080636"
type input "b.kuanfoo@inovapharma.com"
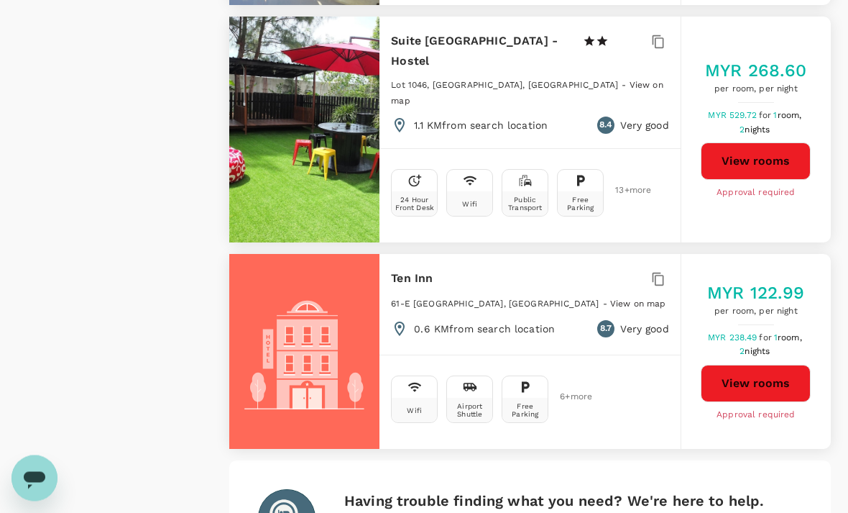
scroll to position [4177, 0]
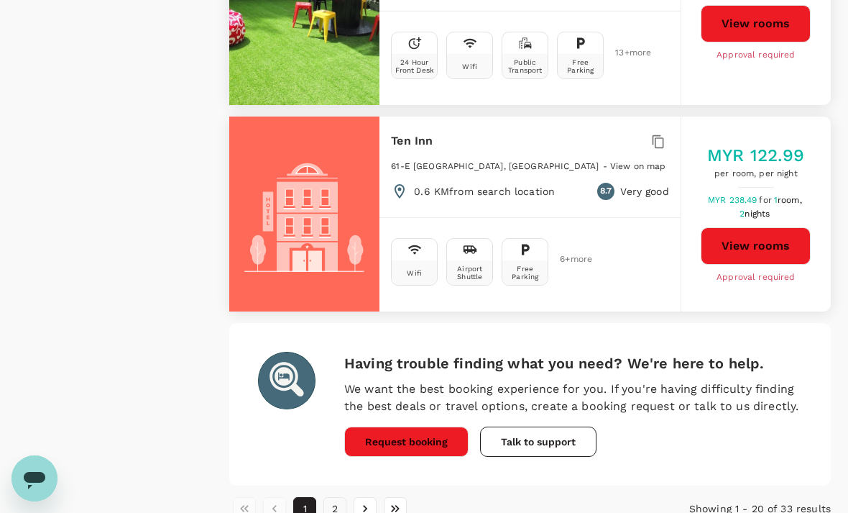
click at [339, 497] on button "2" at bounding box center [335, 508] width 23 height 23
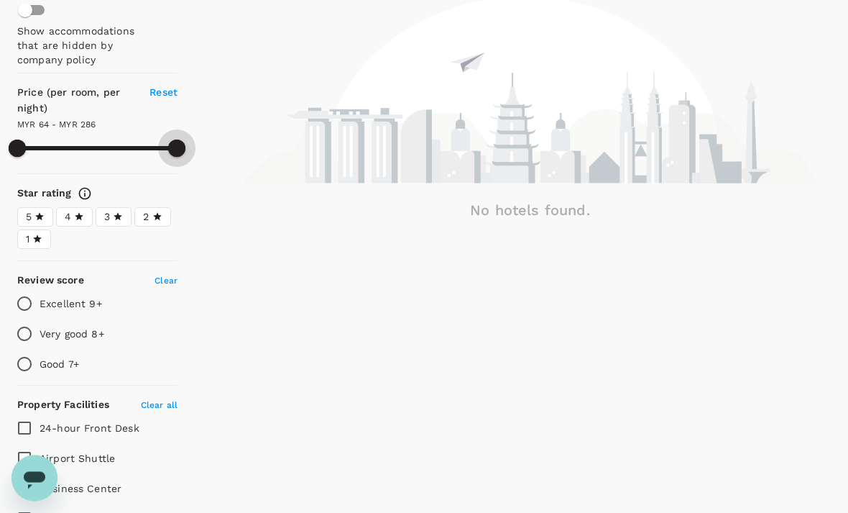
scroll to position [191, 0]
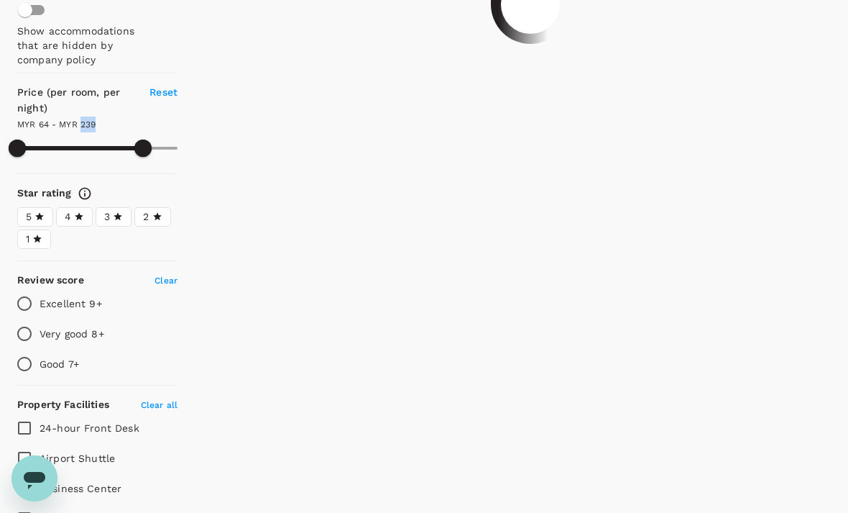
type input "239.37"
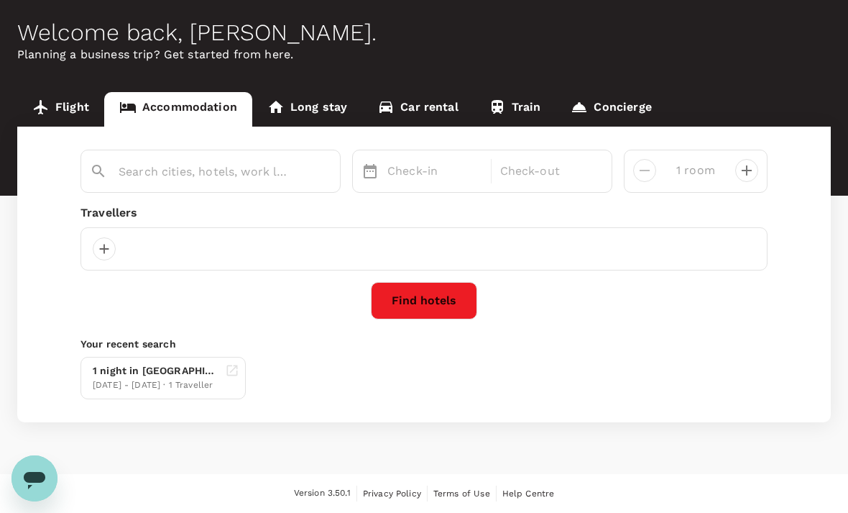
type input "Arena Boutique Hotel Kuala Terengganu"
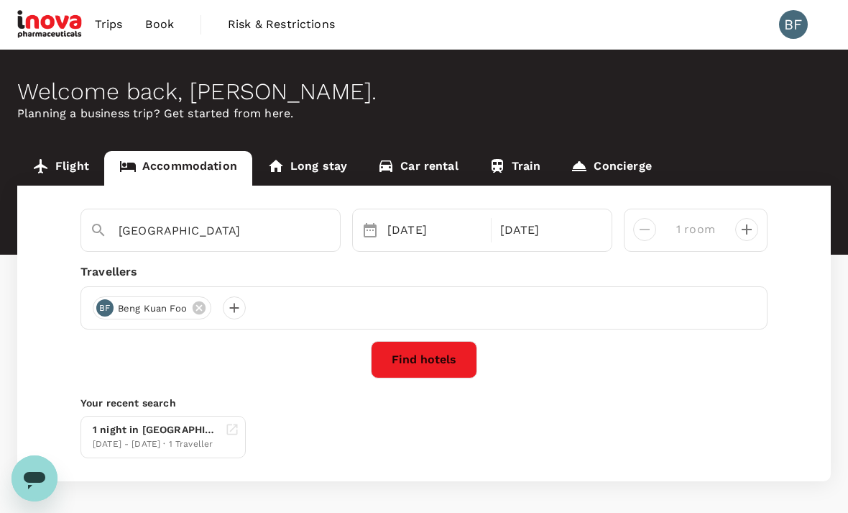
click at [439, 354] on button "Find hotels" at bounding box center [424, 359] width 106 height 37
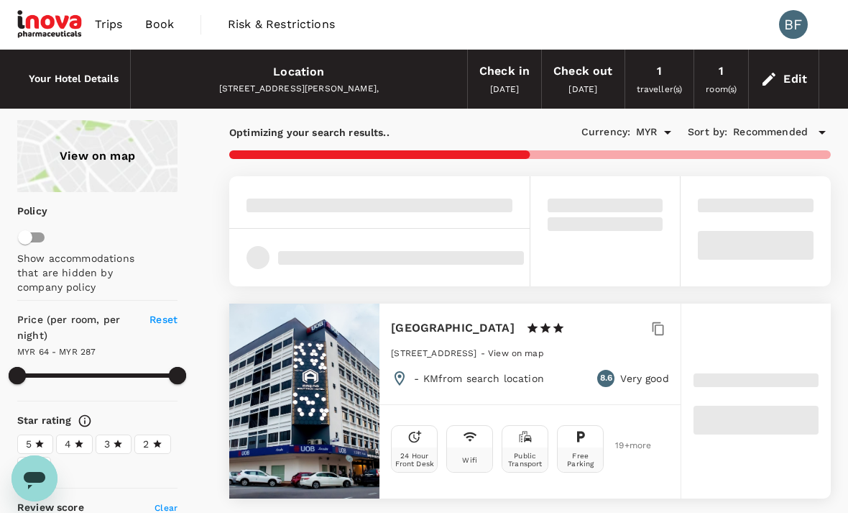
scroll to position [4, 0]
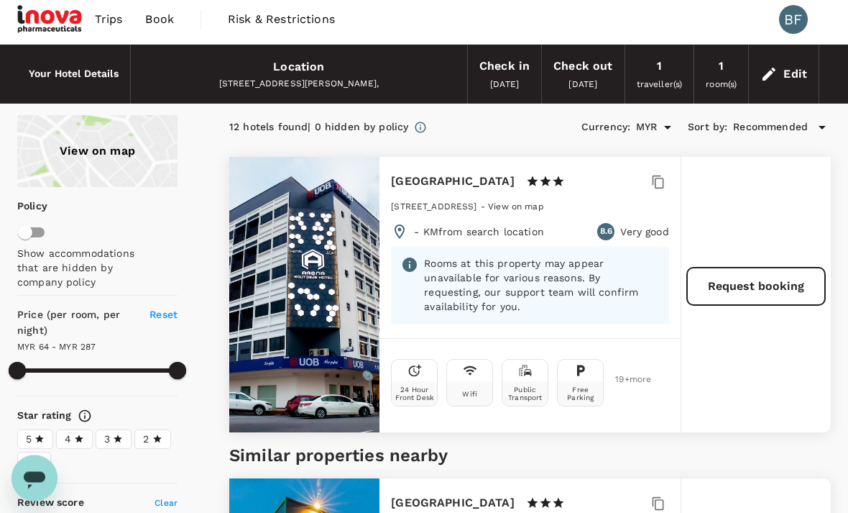
type input "286.37"
click at [764, 293] on button "Request booking" at bounding box center [756, 285] width 138 height 37
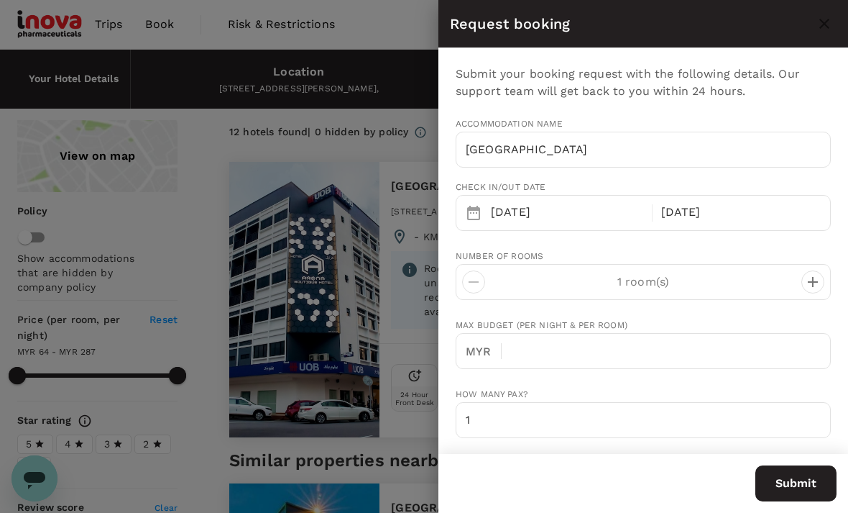
scroll to position [0, 0]
click at [299, 241] on div at bounding box center [424, 256] width 848 height 513
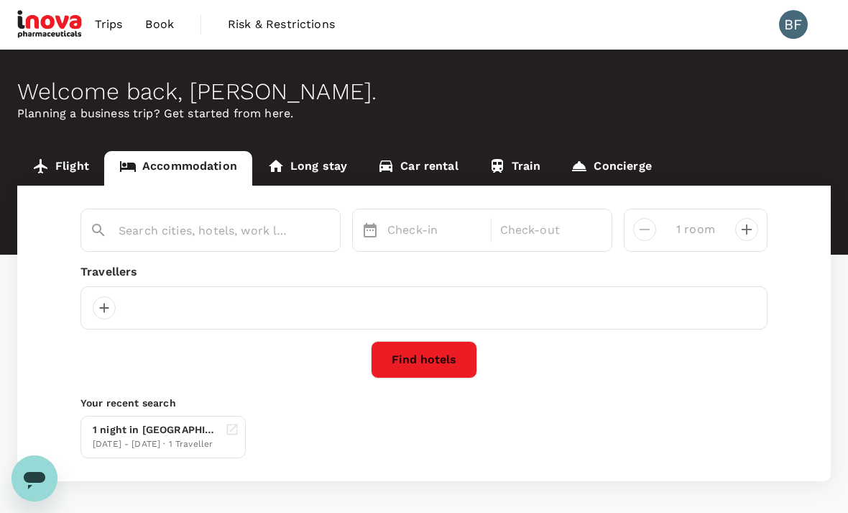
type input "Arena Boutique Hotel Kuala Terengganu"
click at [409, 229] on div "06 Sep" at bounding box center [435, 230] width 106 height 29
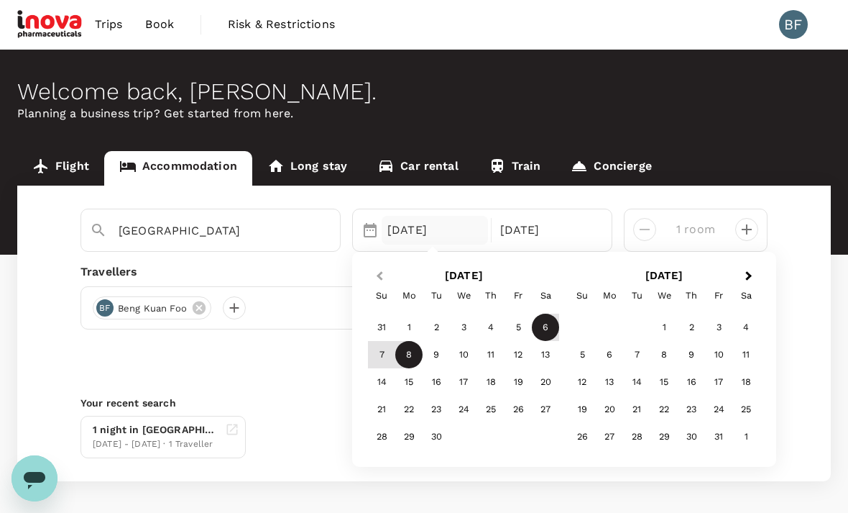
click at [382, 282] on button "Previous Month" at bounding box center [378, 276] width 23 height 23
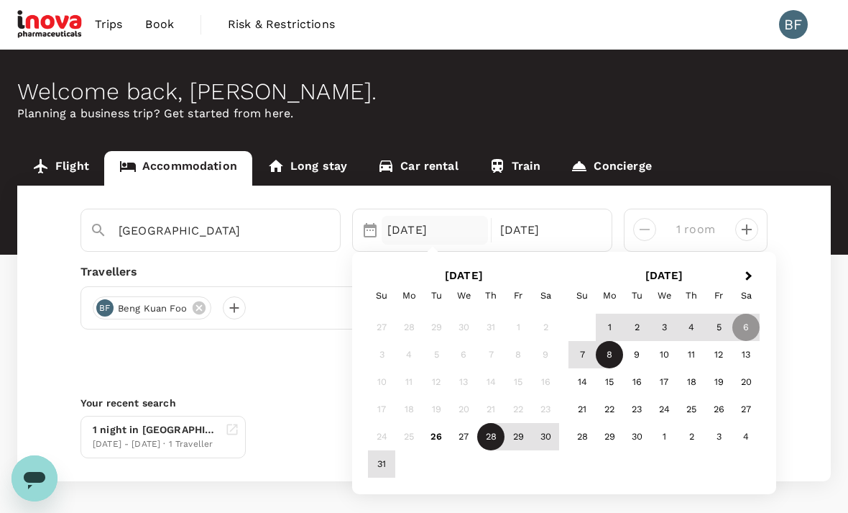
click at [495, 436] on div "28" at bounding box center [490, 436] width 27 height 27
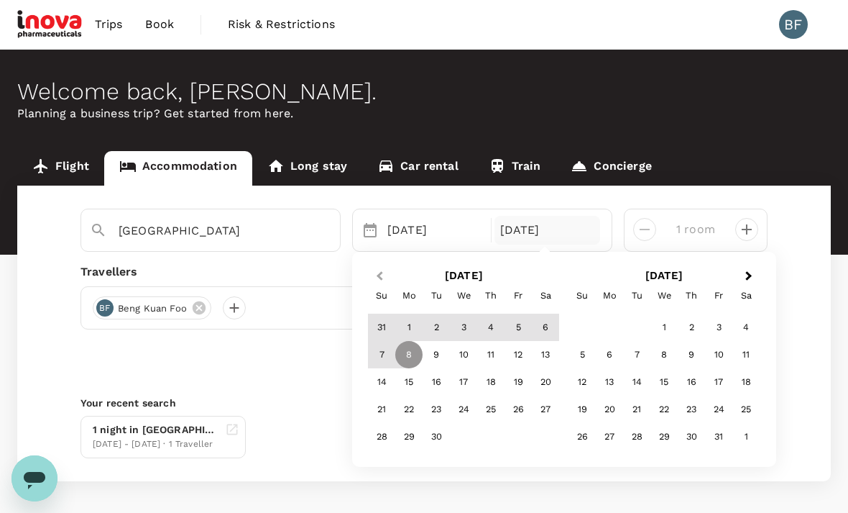
click at [382, 268] on button "Previous Month" at bounding box center [378, 276] width 23 height 23
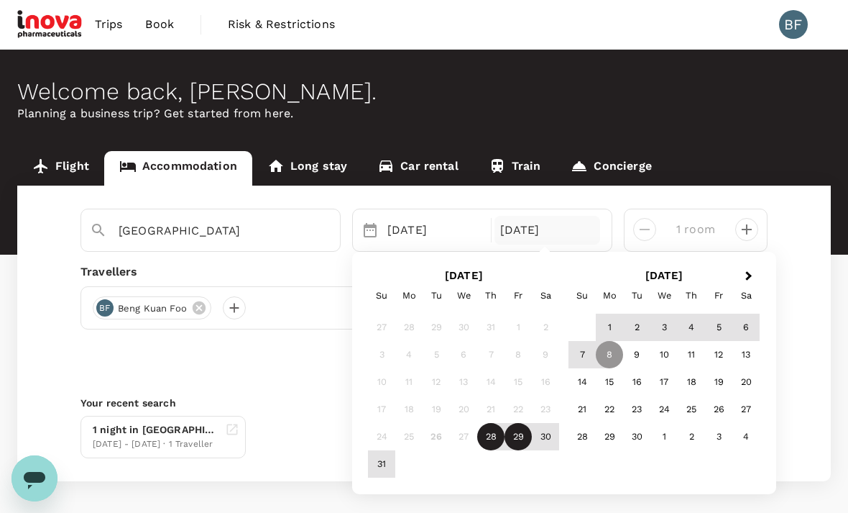
click at [518, 434] on div "29" at bounding box center [518, 436] width 27 height 27
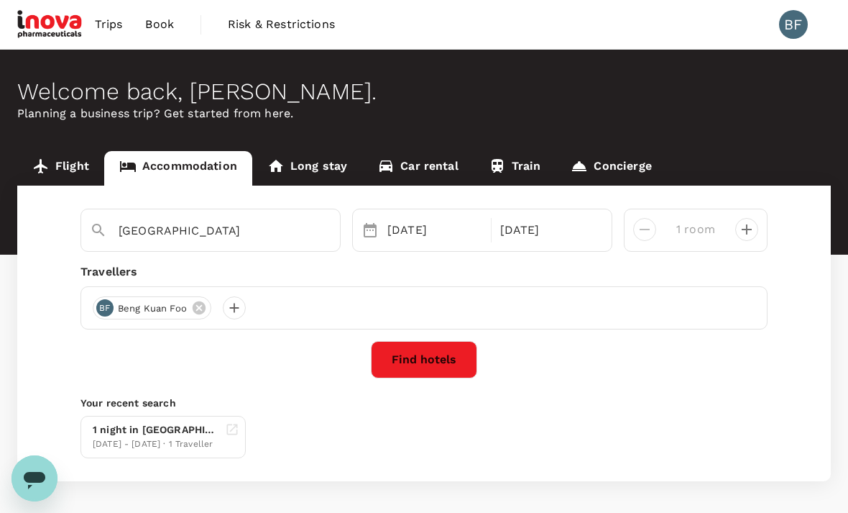
click at [436, 356] on button "Find hotels" at bounding box center [424, 359] width 106 height 37
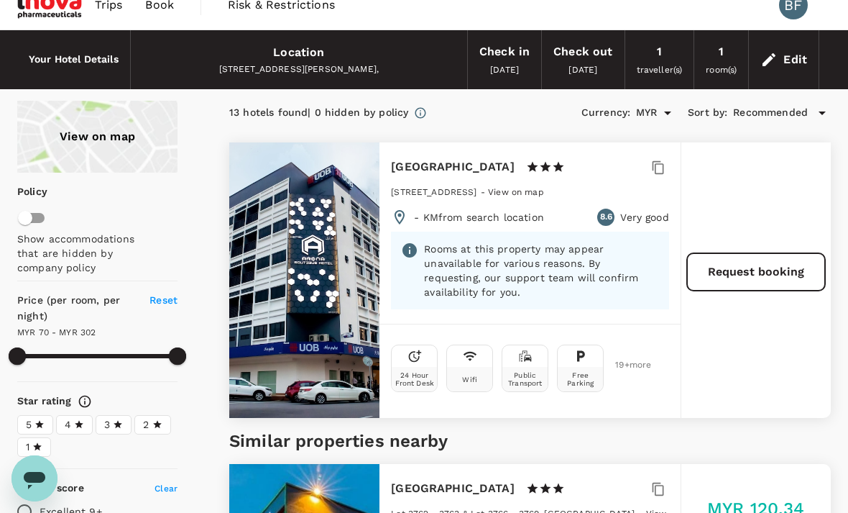
scroll to position [19, 0]
type input "301.66"
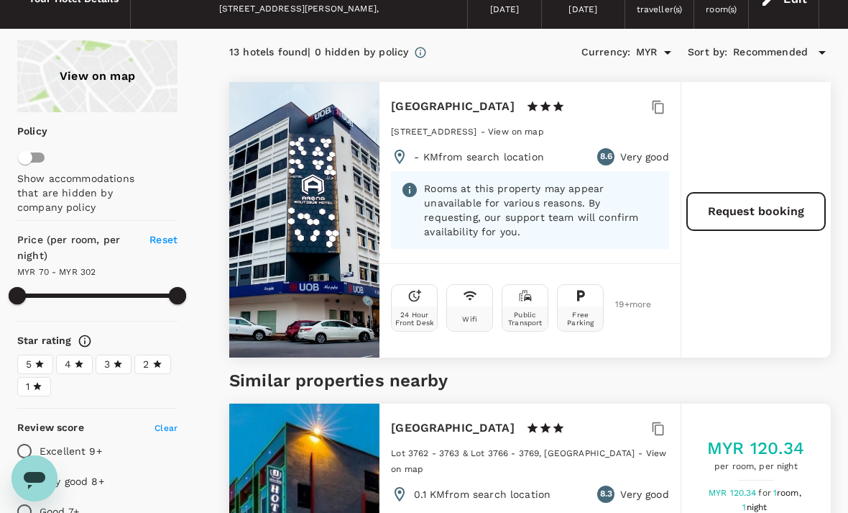
scroll to position [79, 0]
type input "64.37"
type input "330.37"
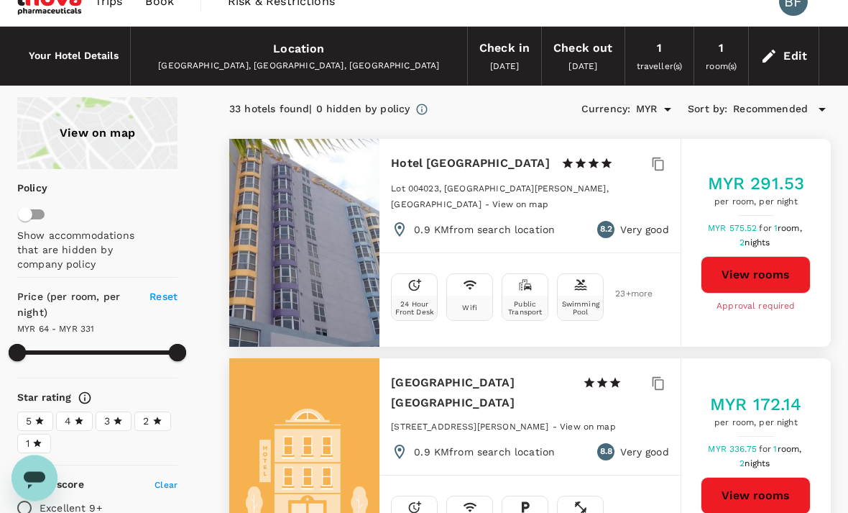
scroll to position [0, 0]
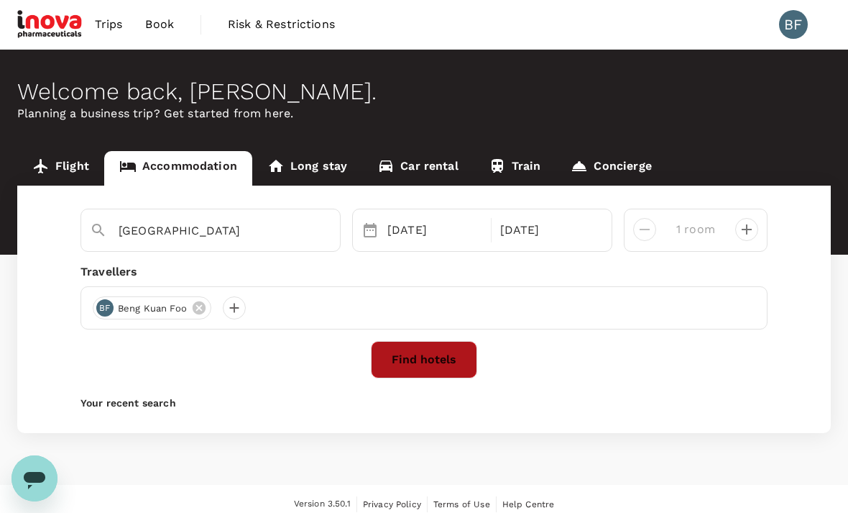
click at [427, 360] on button "Find hotels" at bounding box center [424, 359] width 106 height 37
click at [422, 233] on div "28 Aug" at bounding box center [435, 230] width 106 height 29
click at [403, 231] on div "28 Aug" at bounding box center [435, 230] width 106 height 29
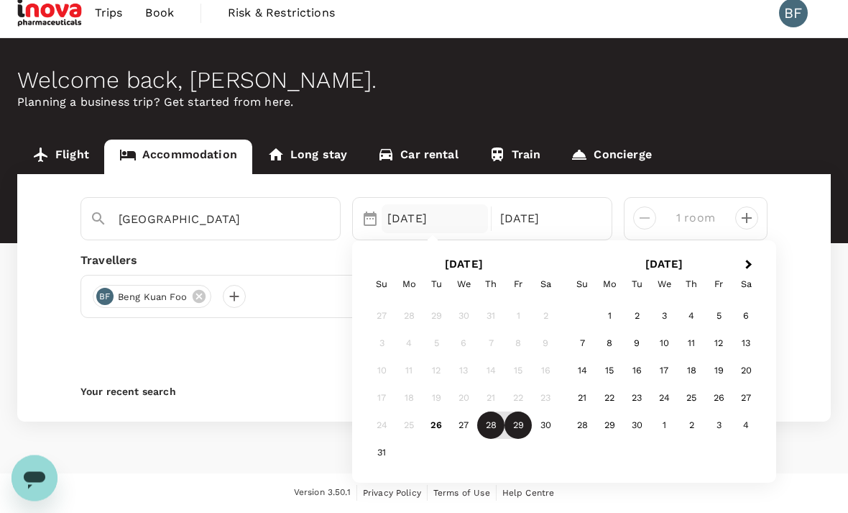
scroll to position [46, 0]
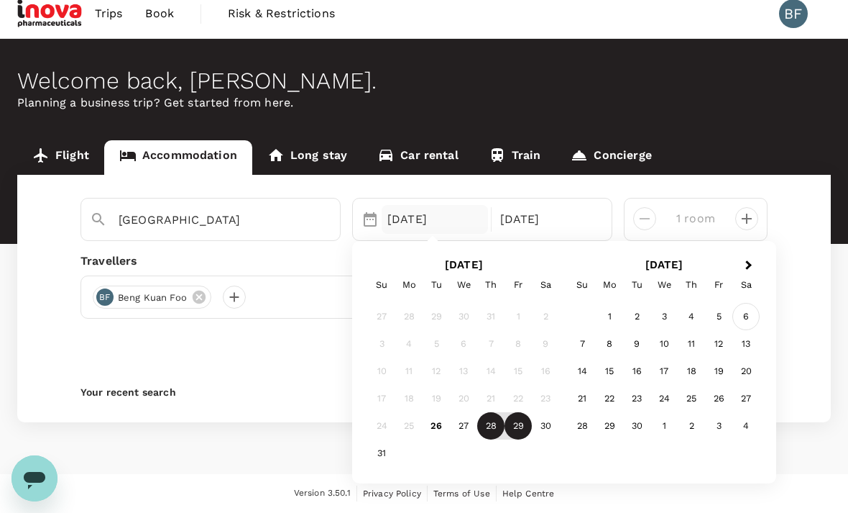
click at [743, 303] on div "6" at bounding box center [746, 316] width 27 height 27
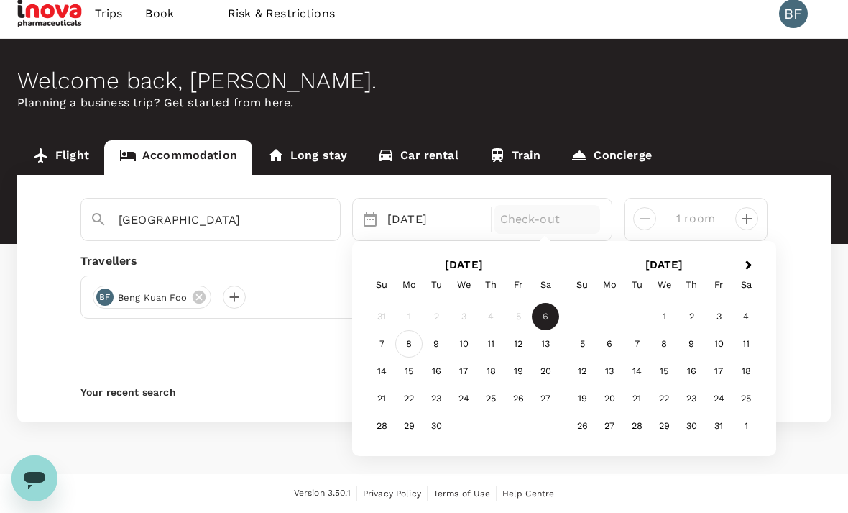
click at [412, 331] on div "8" at bounding box center [408, 344] width 27 height 27
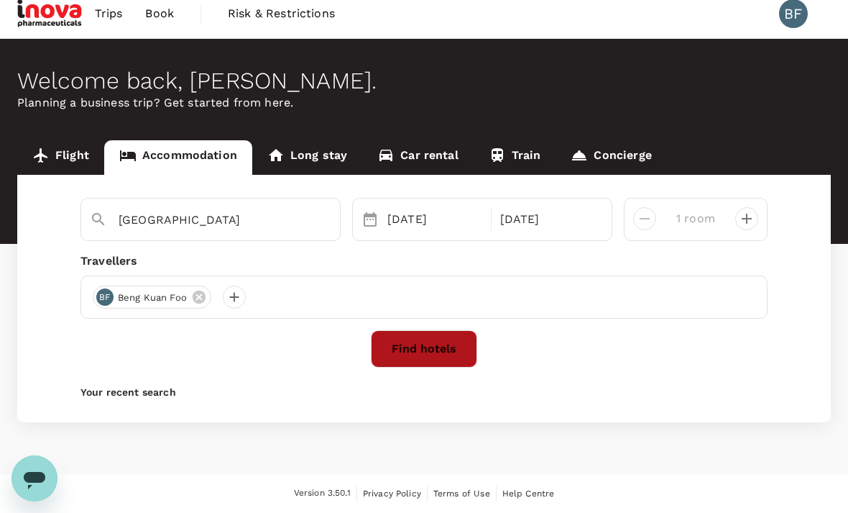
click at [440, 330] on button "Find hotels" at bounding box center [424, 348] width 106 height 37
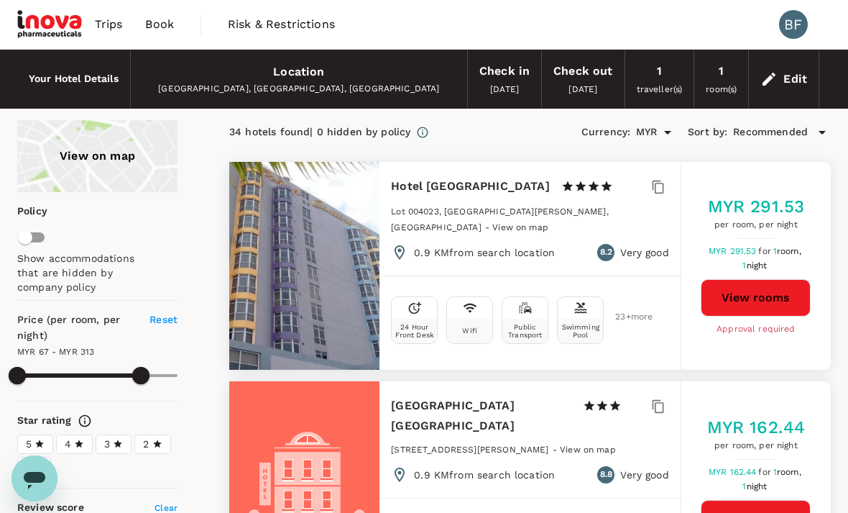
type input "313.21"
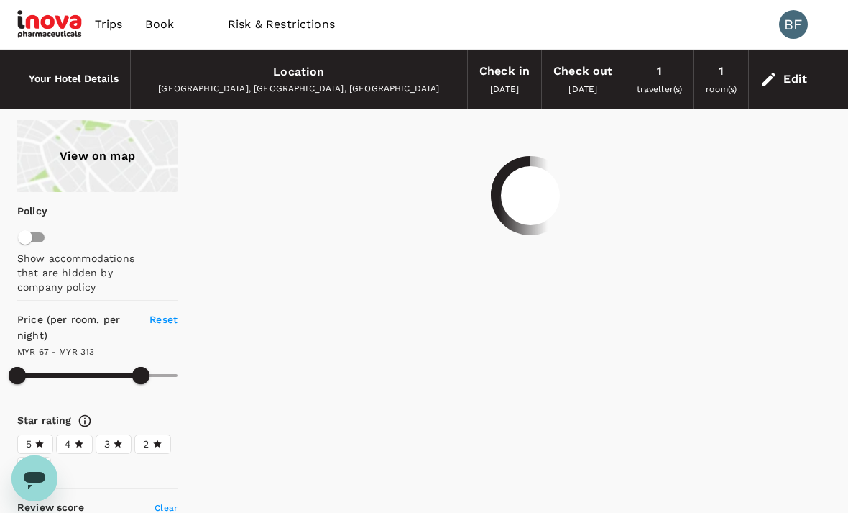
type input "67.37"
type input "286.37"
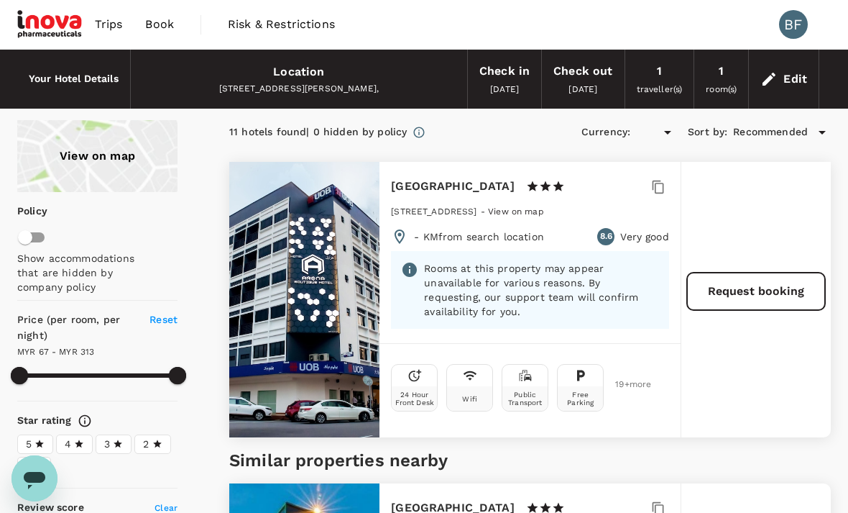
type input "67.37"
type input "286.37"
type input "MYR"
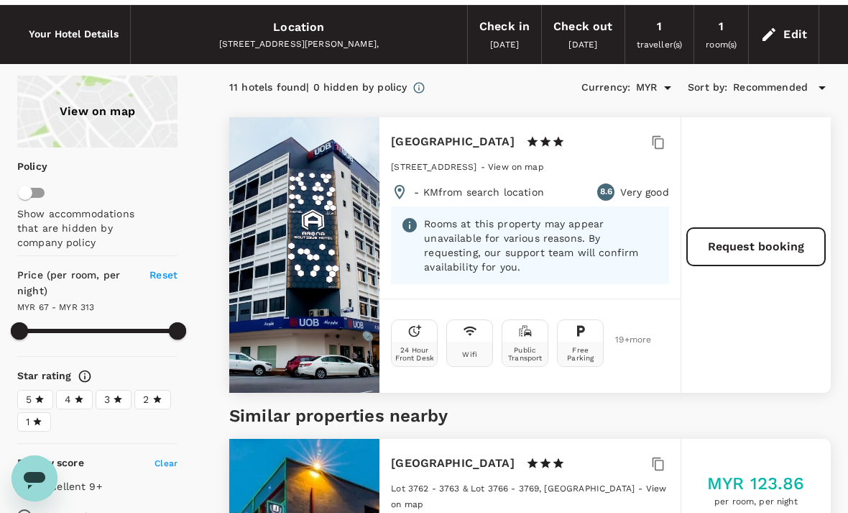
scroll to position [46, 0]
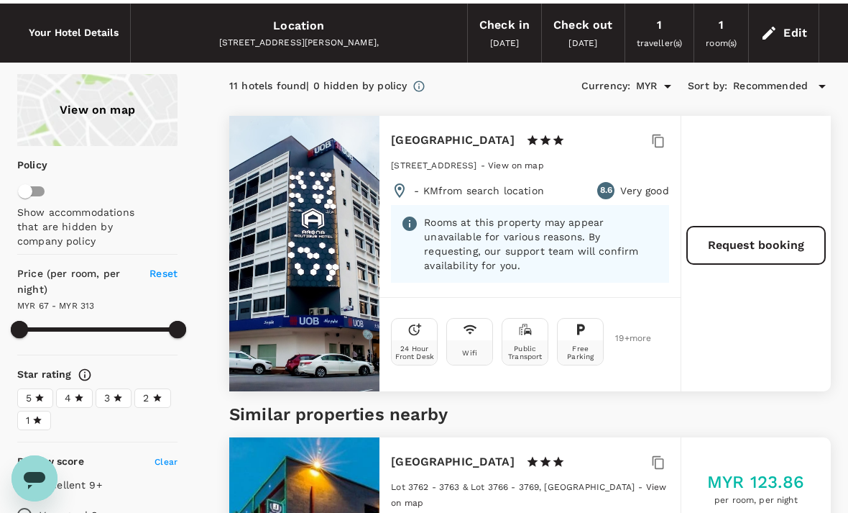
type input "67.37"
type input "286.37"
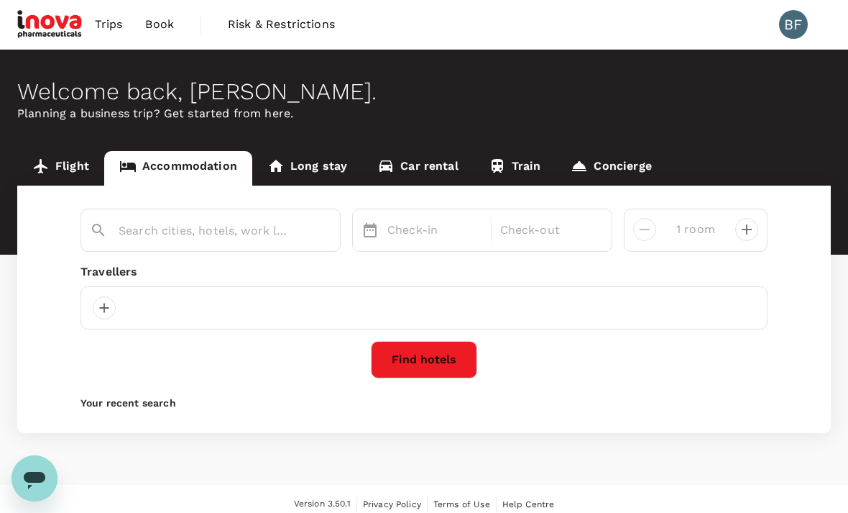
type input "Arena Boutique Hotel Kuala Terengganu"
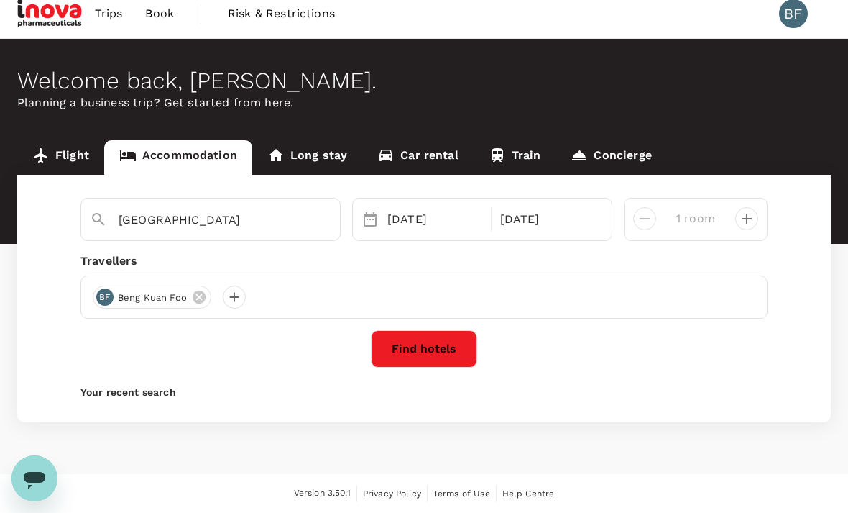
click at [234, 208] on input "Arena Boutique Hotel Kuala Terengganu" at bounding box center [205, 219] width 173 height 22
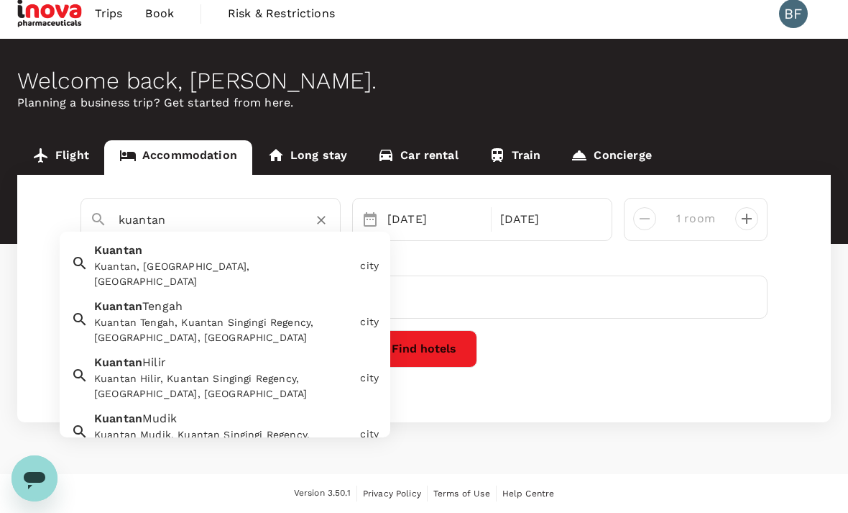
click at [132, 243] on span "Kuantan" at bounding box center [118, 250] width 48 height 14
type input "Kuantan"
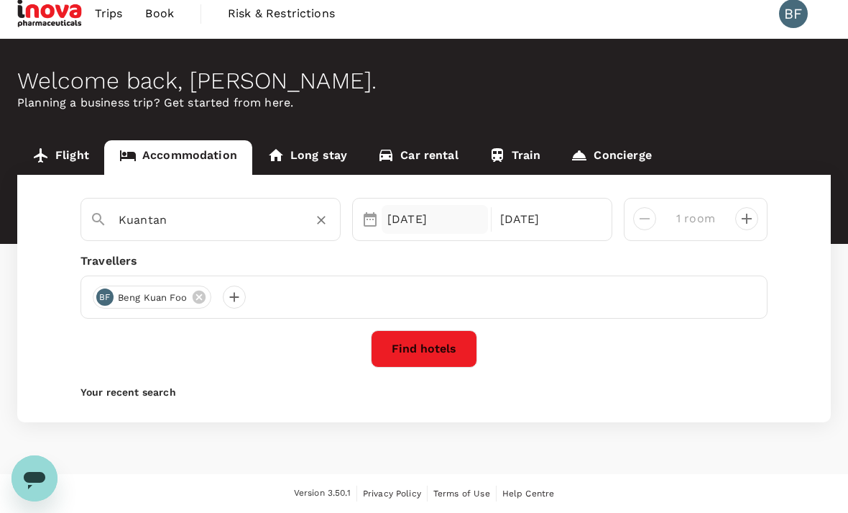
click at [405, 205] on div "06 Sep" at bounding box center [435, 219] width 106 height 29
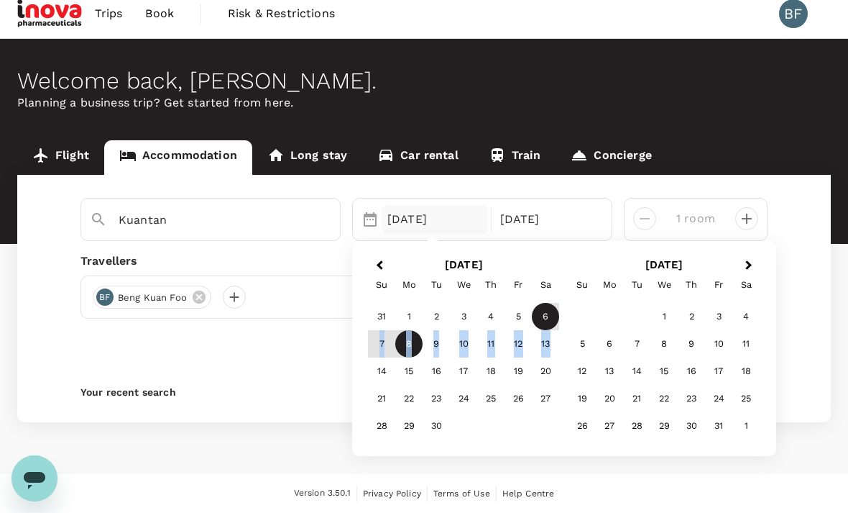
click at [293, 403] on div "Welcome back , Beng Kuan . Planning a business trip? Get started from here. Fli…" at bounding box center [424, 256] width 848 height 435
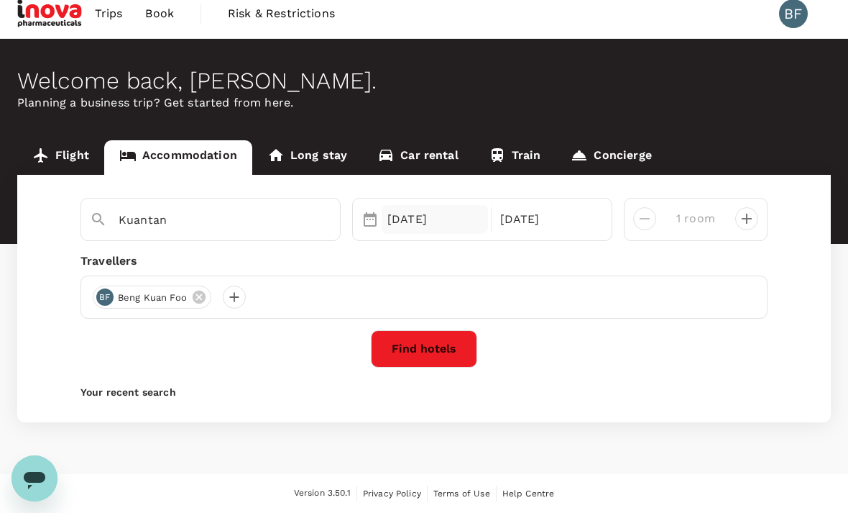
click at [417, 205] on div "06 Sep" at bounding box center [435, 219] width 106 height 29
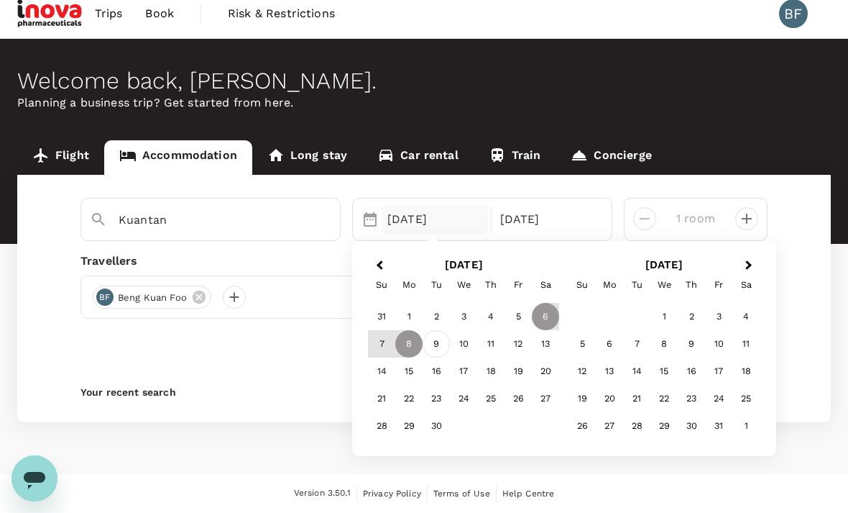
click at [438, 331] on div "9" at bounding box center [436, 344] width 27 height 27
click at [410, 331] on div "8" at bounding box center [408, 344] width 27 height 27
click at [408, 331] on div "8" at bounding box center [408, 344] width 27 height 27
click at [440, 331] on div "9" at bounding box center [436, 344] width 27 height 27
click at [408, 331] on div "8" at bounding box center [408, 344] width 27 height 27
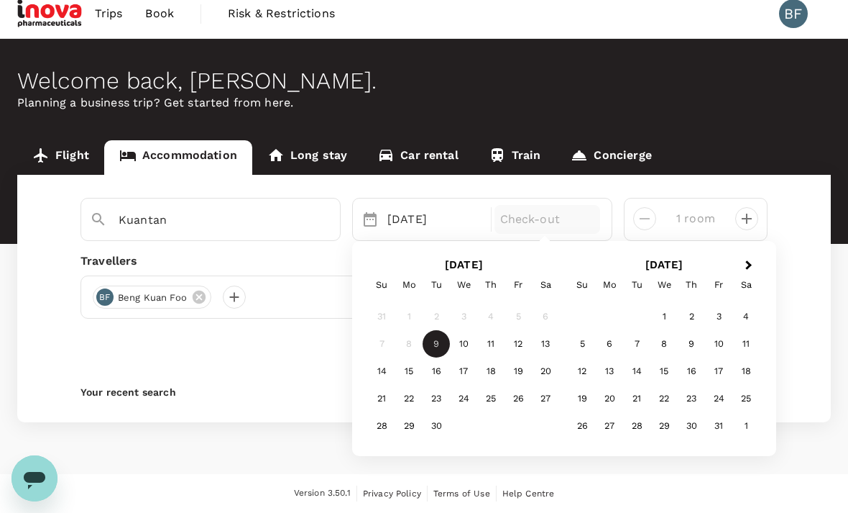
click at [407, 331] on div "8" at bounding box center [408, 344] width 27 height 27
click at [405, 331] on div "8" at bounding box center [408, 344] width 27 height 27
click at [409, 331] on div "8" at bounding box center [408, 344] width 27 height 27
click at [411, 205] on div "09 Sep" at bounding box center [435, 219] width 106 height 29
click at [409, 331] on div "8" at bounding box center [408, 344] width 27 height 27
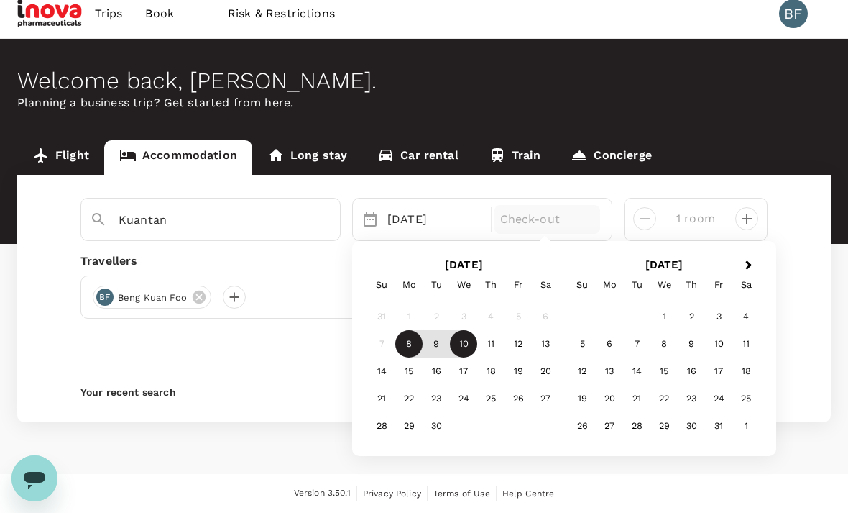
click at [468, 331] on div "10" at bounding box center [463, 344] width 27 height 27
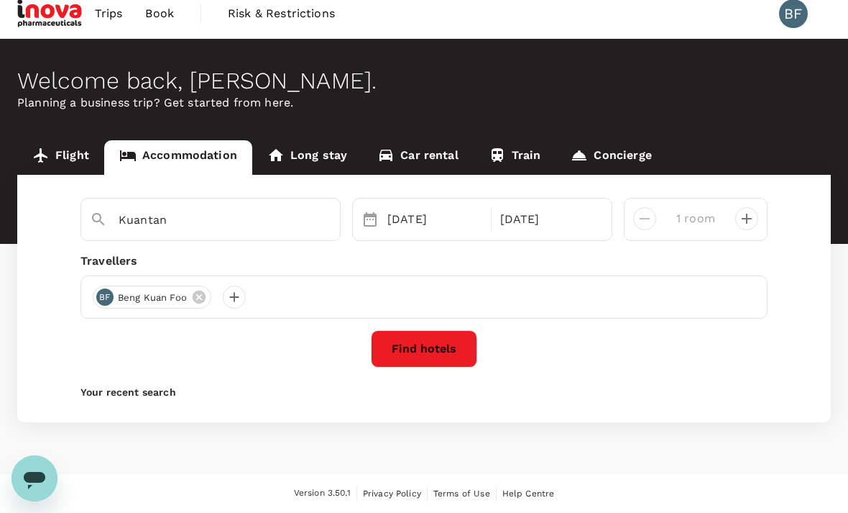
click at [428, 330] on button "Find hotels" at bounding box center [424, 348] width 106 height 37
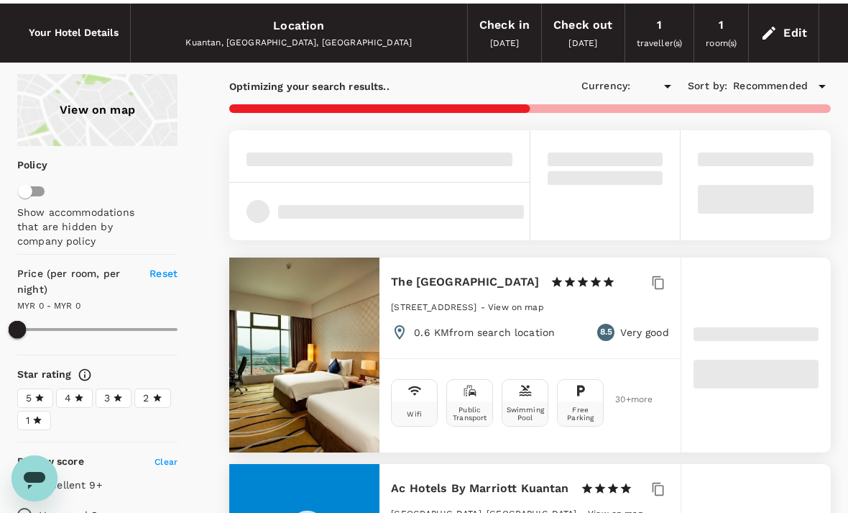
type input "538.96"
type input "MYR"
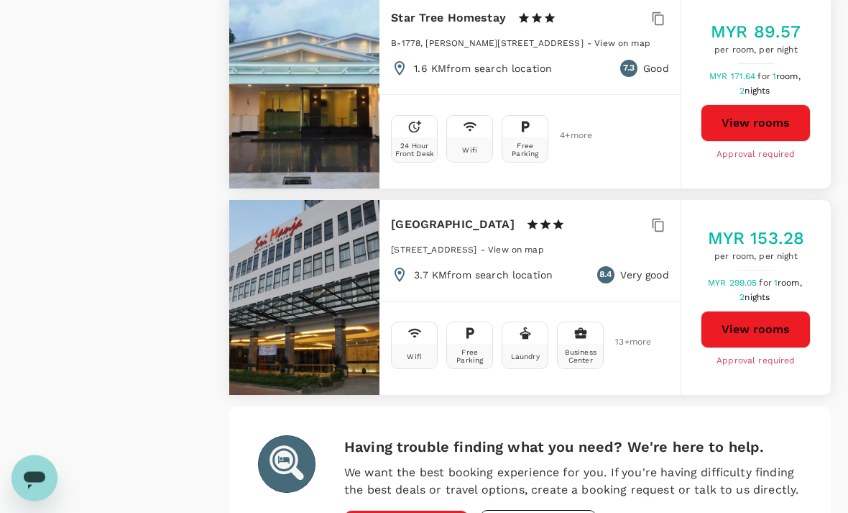
scroll to position [4075, 0]
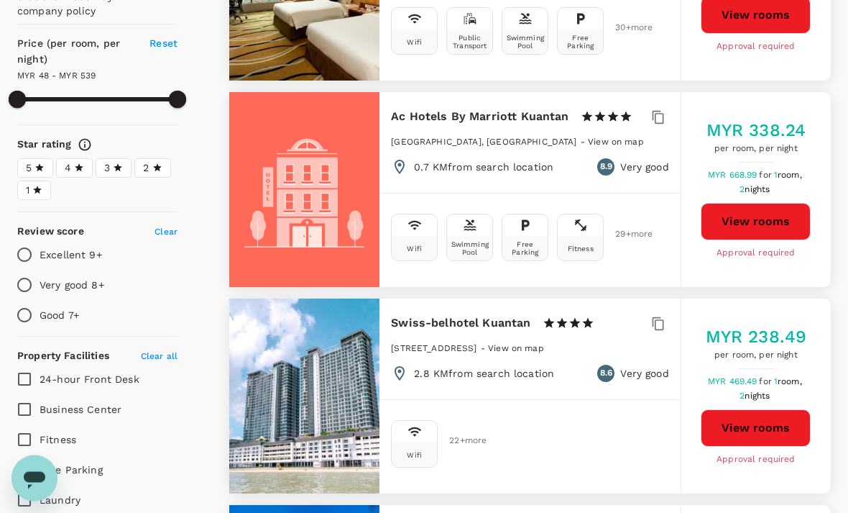
scroll to position [0, 0]
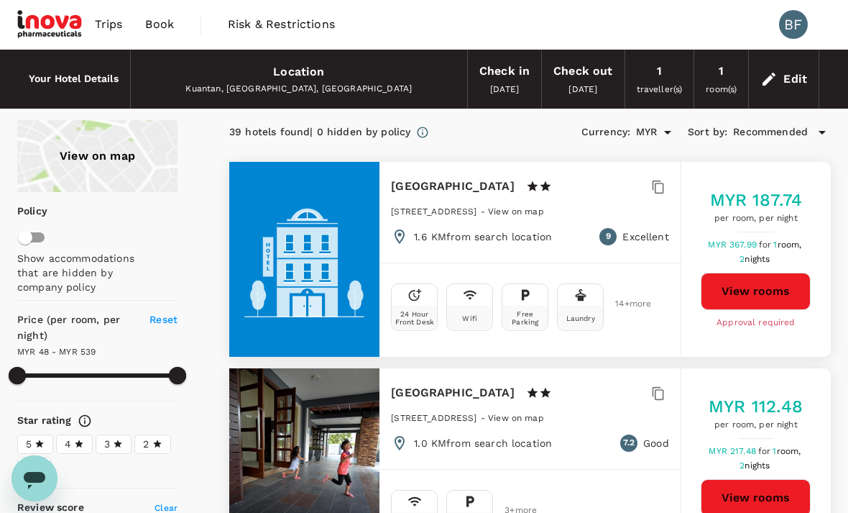
click at [650, 387] on button "button" at bounding box center [659, 393] width 22 height 22
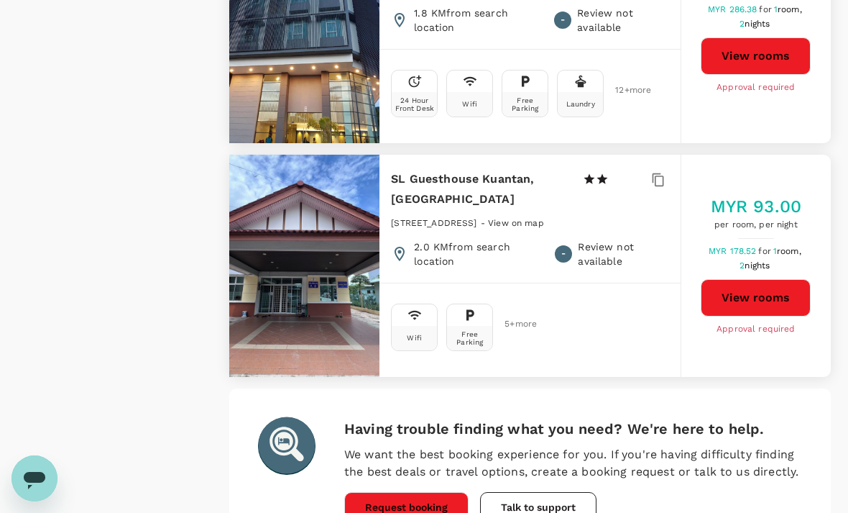
scroll to position [3942, 0]
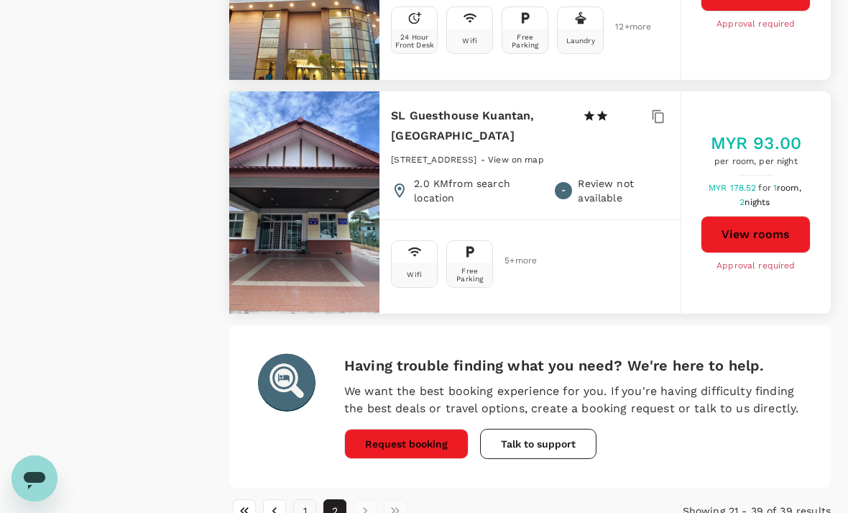
click at [305, 499] on button "1" at bounding box center [304, 510] width 23 height 23
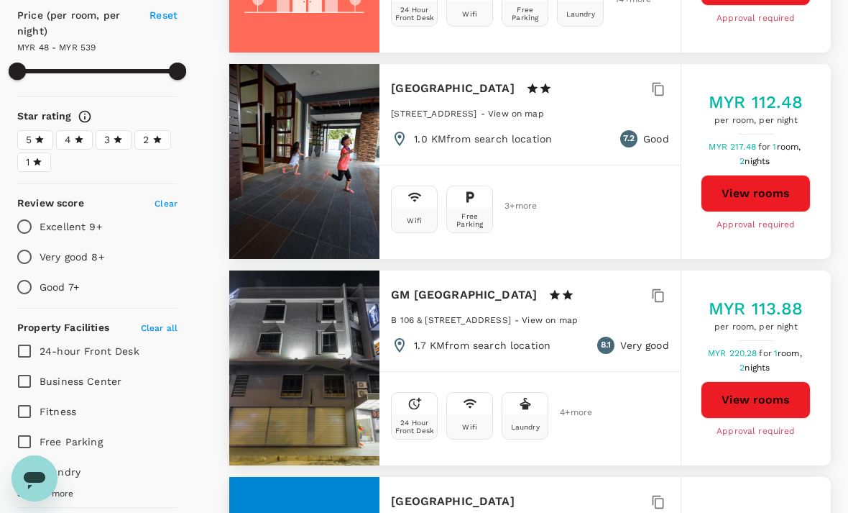
scroll to position [0, 0]
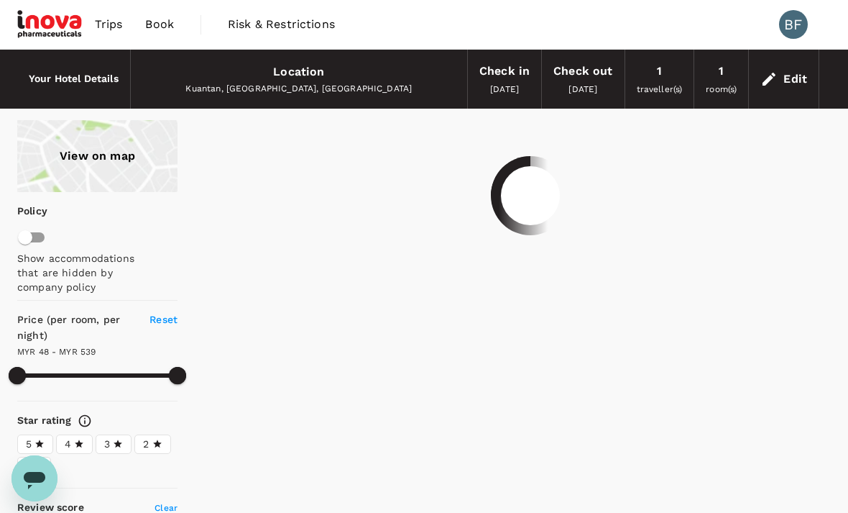
type input "538.96"
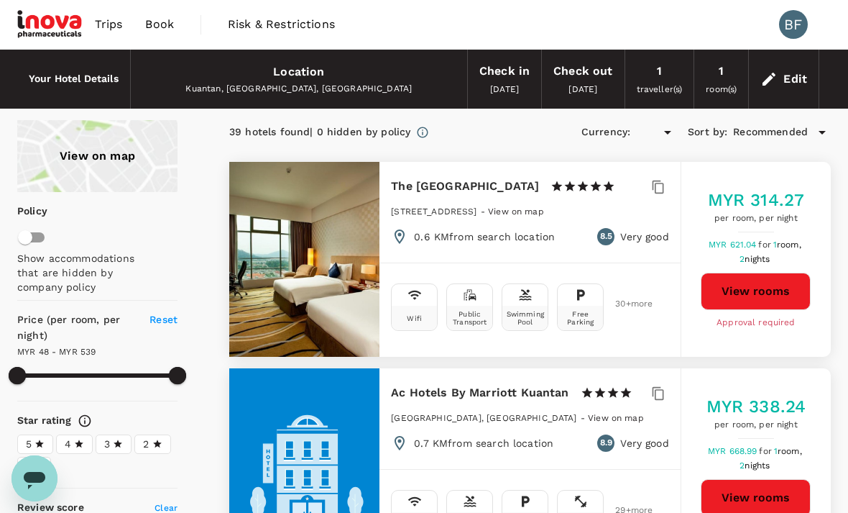
type input "MYR"
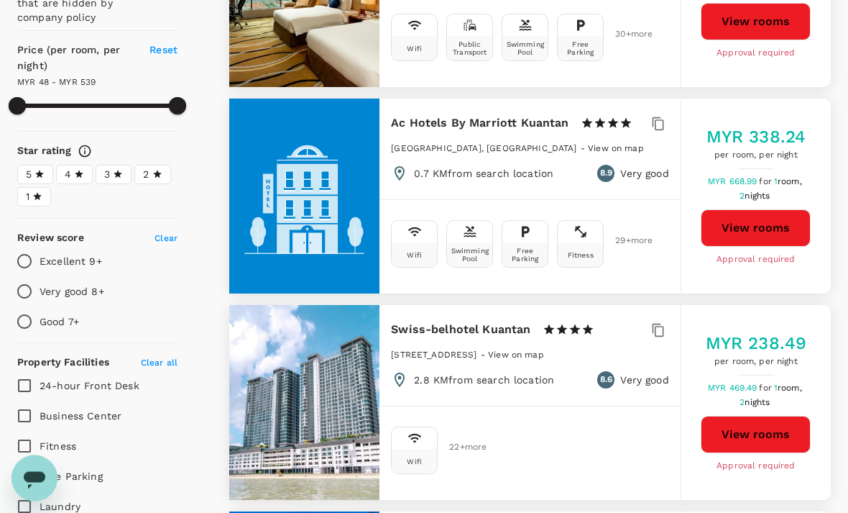
scroll to position [271, 0]
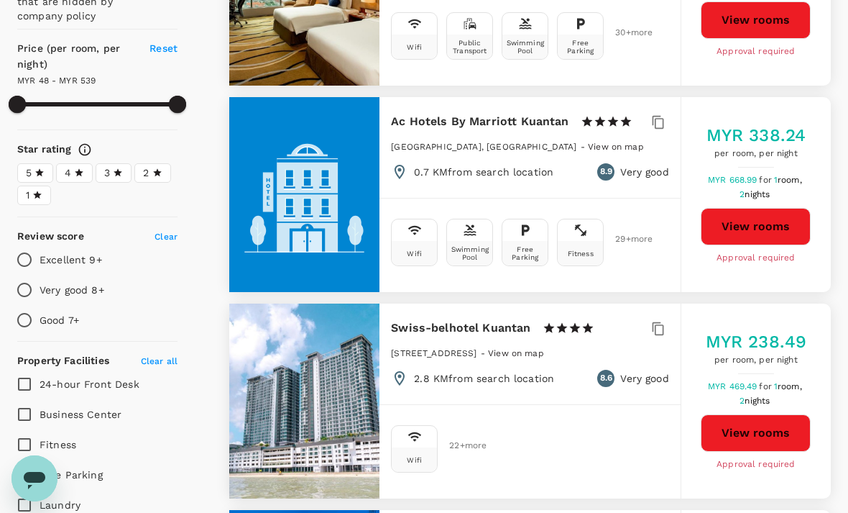
click at [757, 427] on button "View rooms" at bounding box center [756, 432] width 110 height 37
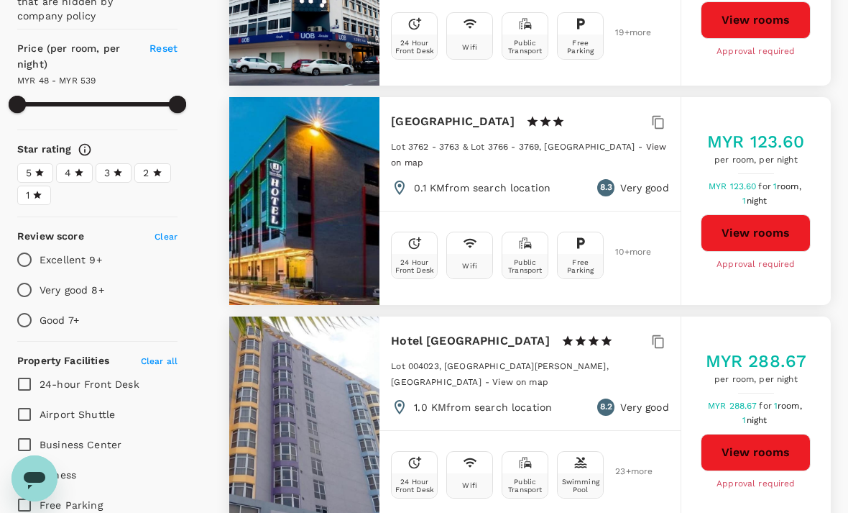
type input "286.73"
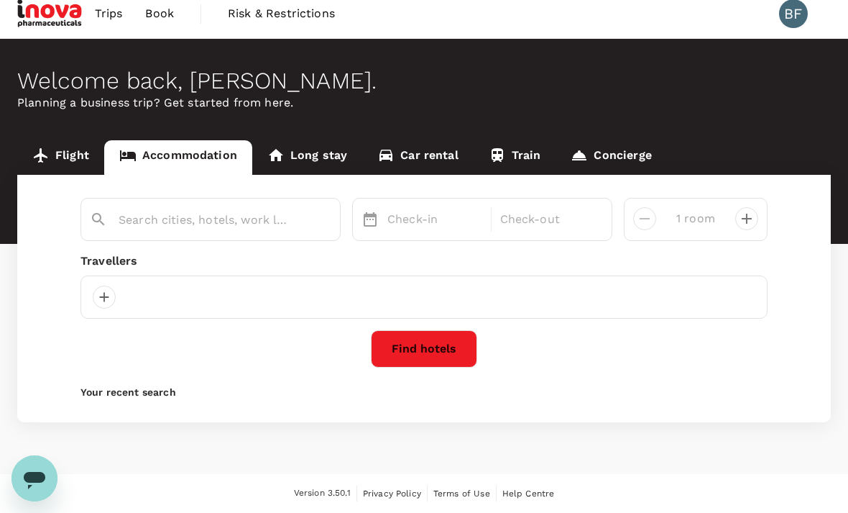
type input "Kuantan"
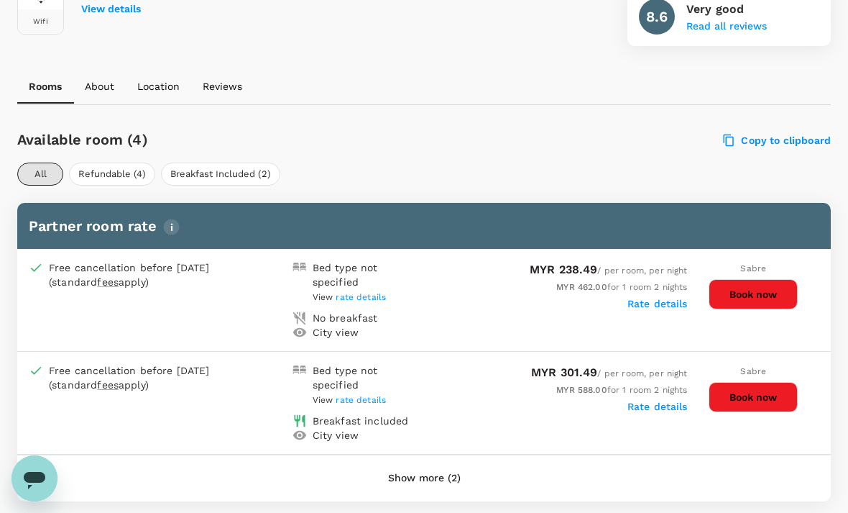
scroll to position [584, 0]
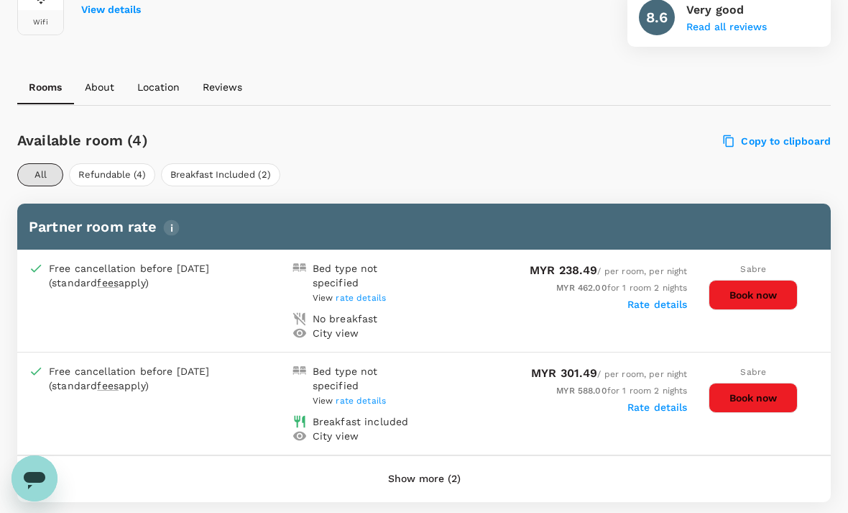
click at [764, 292] on button "Book now" at bounding box center [753, 295] width 89 height 30
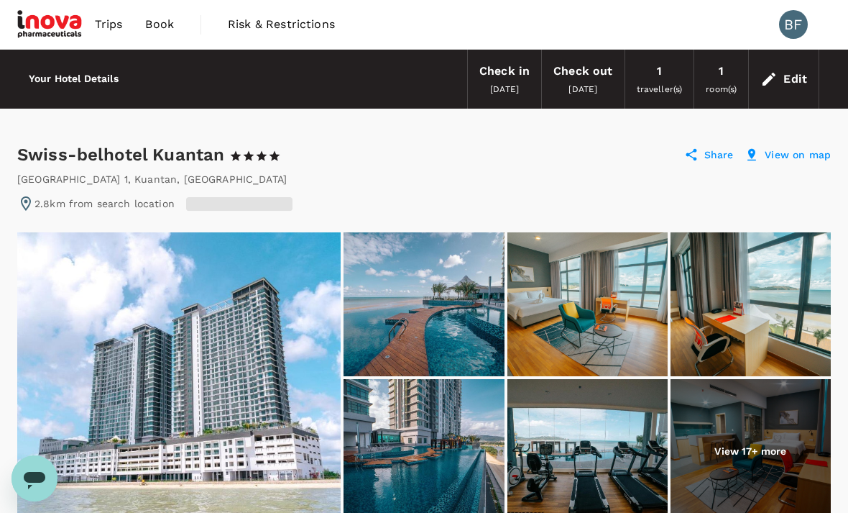
scroll to position [630, 0]
